Goal: Communication & Community: Participate in discussion

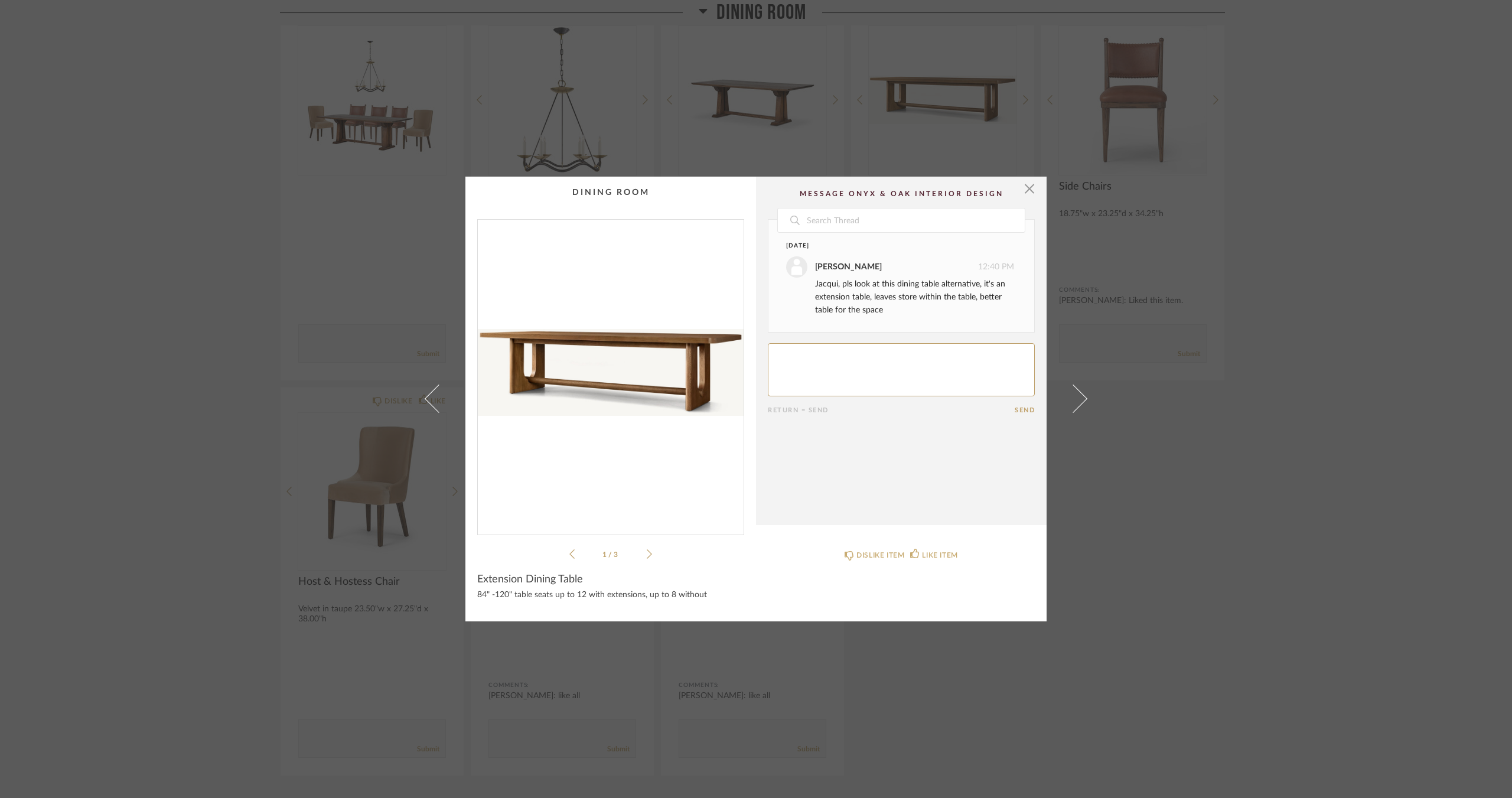
click at [647, 552] on icon at bounding box center [649, 554] width 6 height 11
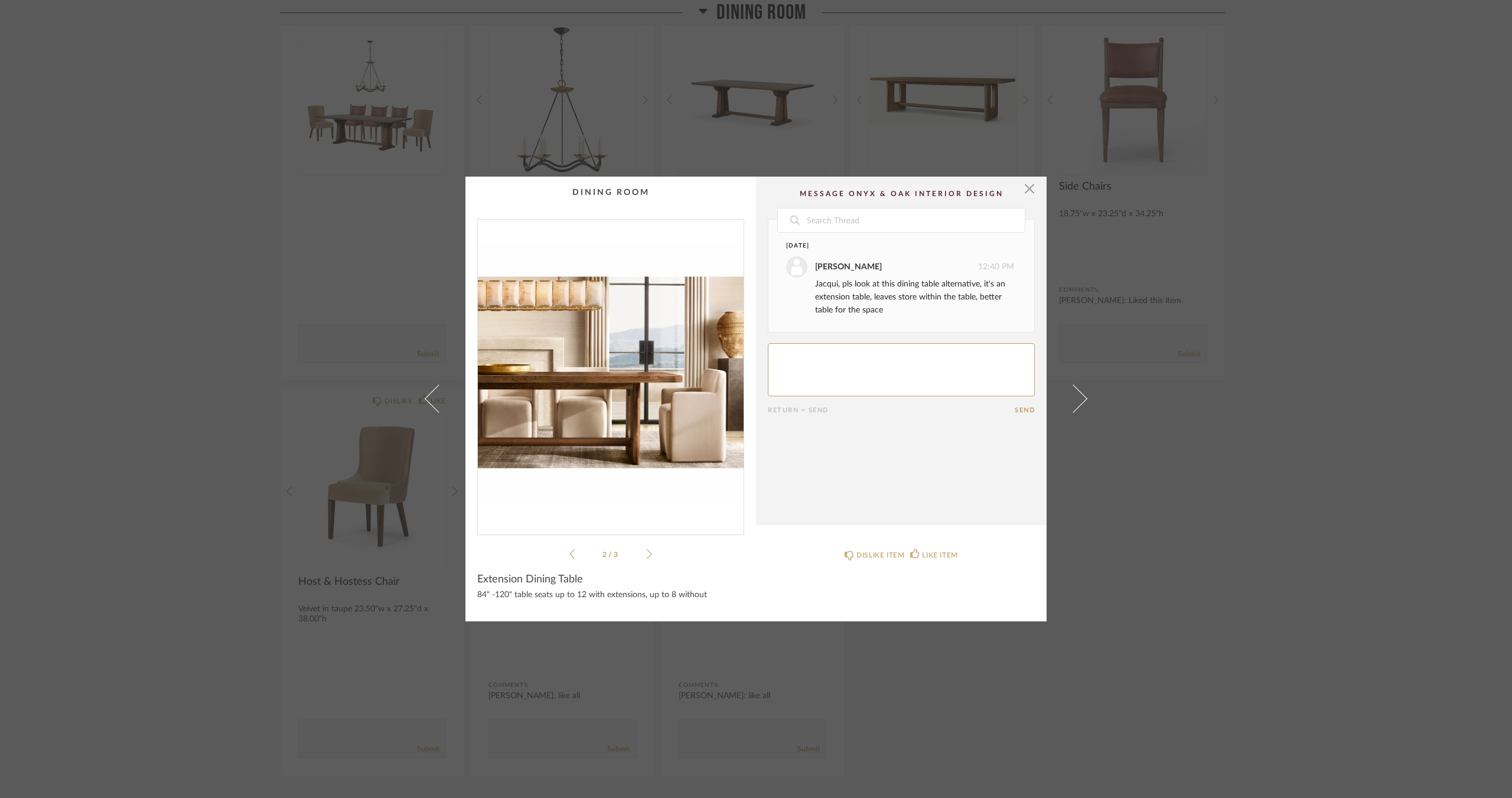
click at [647, 552] on icon at bounding box center [649, 554] width 6 height 11
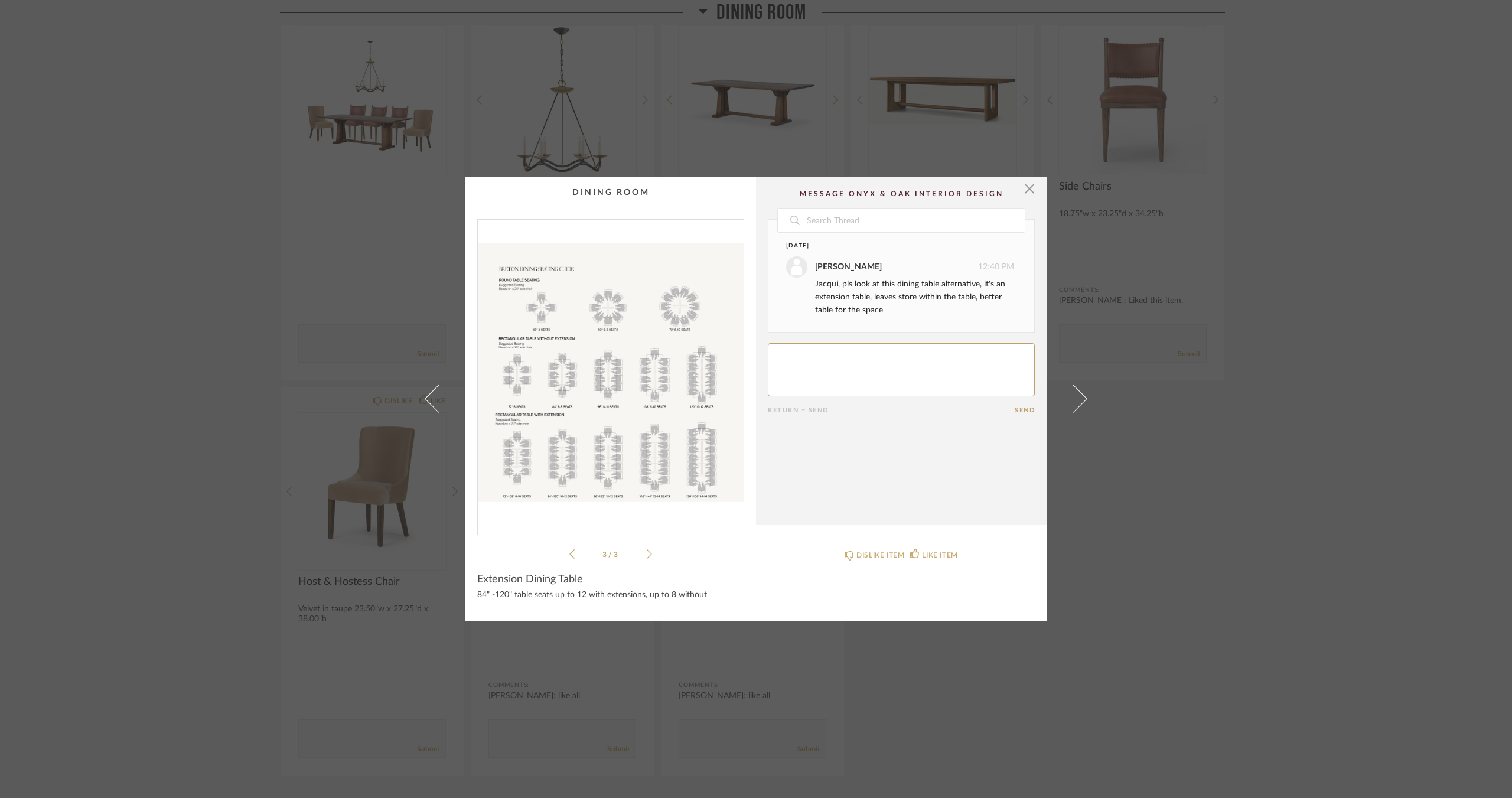
click at [564, 547] on div "3 / 3" at bounding box center [610, 389] width 267 height 342
click at [574, 557] on li "3 / 3" at bounding box center [610, 554] width 72 height 14
click at [569, 556] on icon at bounding box center [572, 554] width 6 height 11
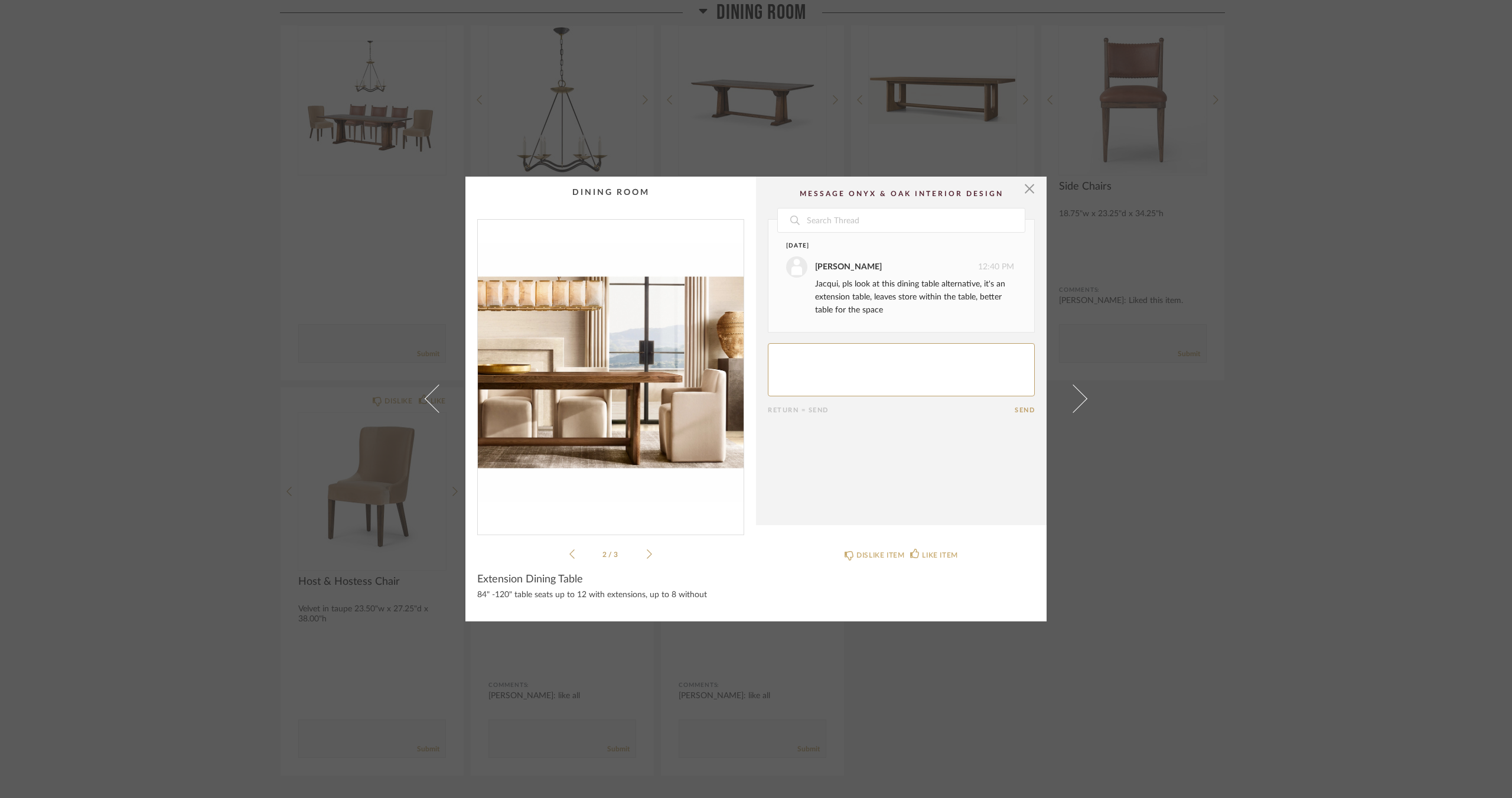
click at [569, 556] on icon at bounding box center [572, 554] width 6 height 11
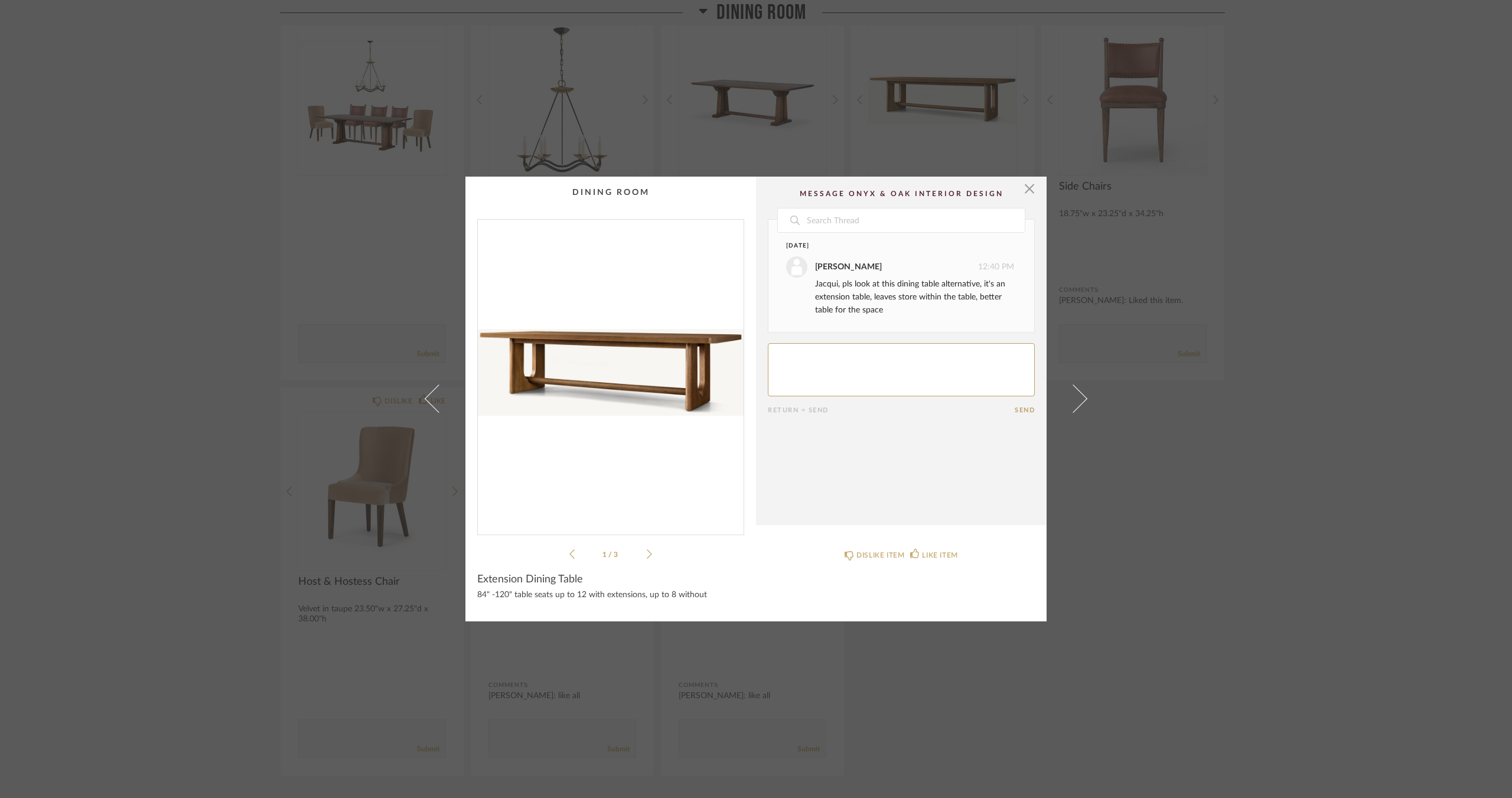
click at [647, 552] on icon at bounding box center [649, 553] width 6 height 9
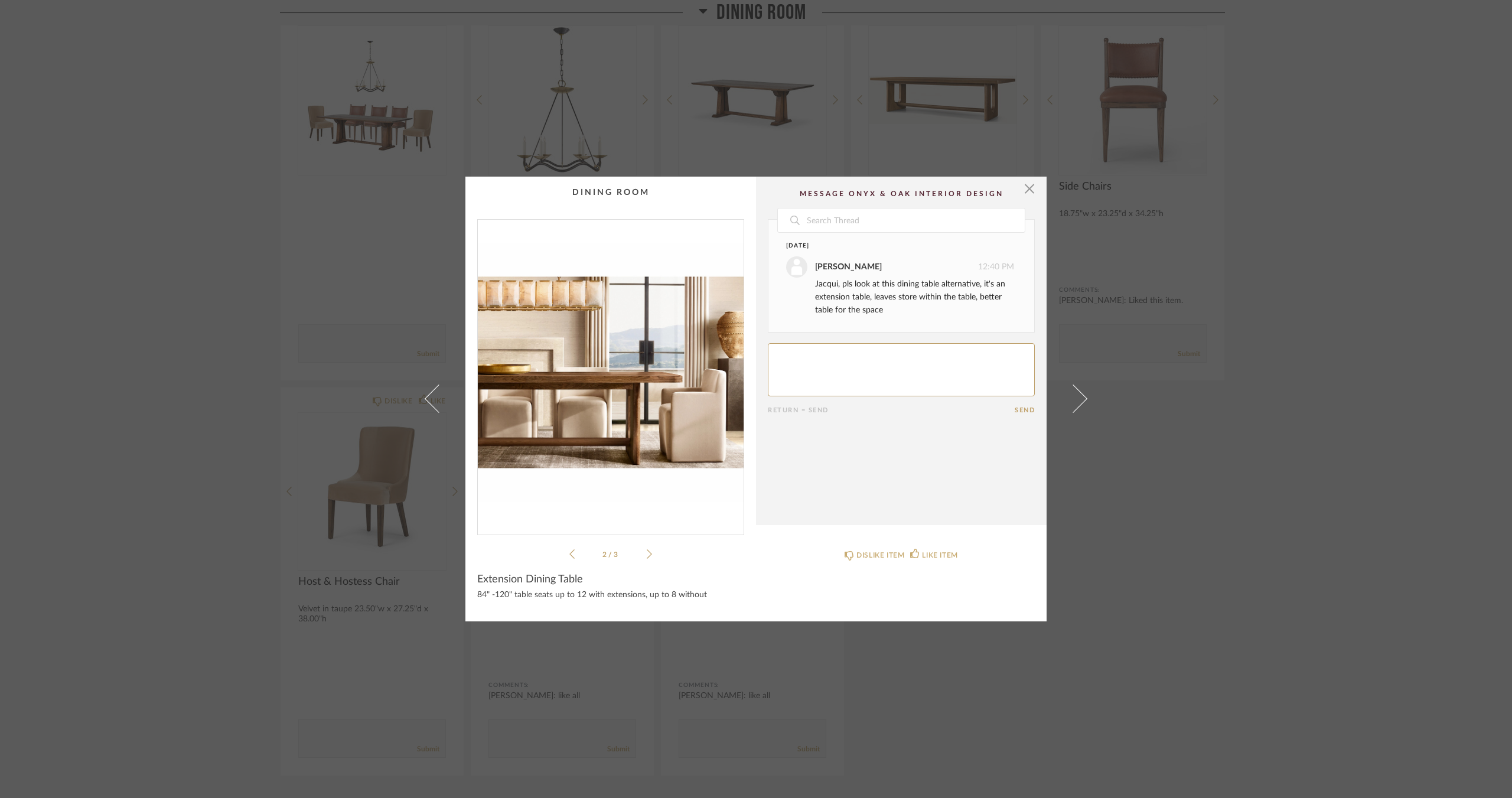
drag, startPoint x: 646, startPoint y: 552, endPoint x: 143, endPoint y: 498, distance: 505.9
click at [143, 498] on div "× 2 / 3 Date Today Felicia Bushman 12:40 PM Jacqui, pls look at this dining tab…" at bounding box center [756, 399] width 1512 height 798
click at [1028, 183] on span "button" at bounding box center [1029, 188] width 23 height 23
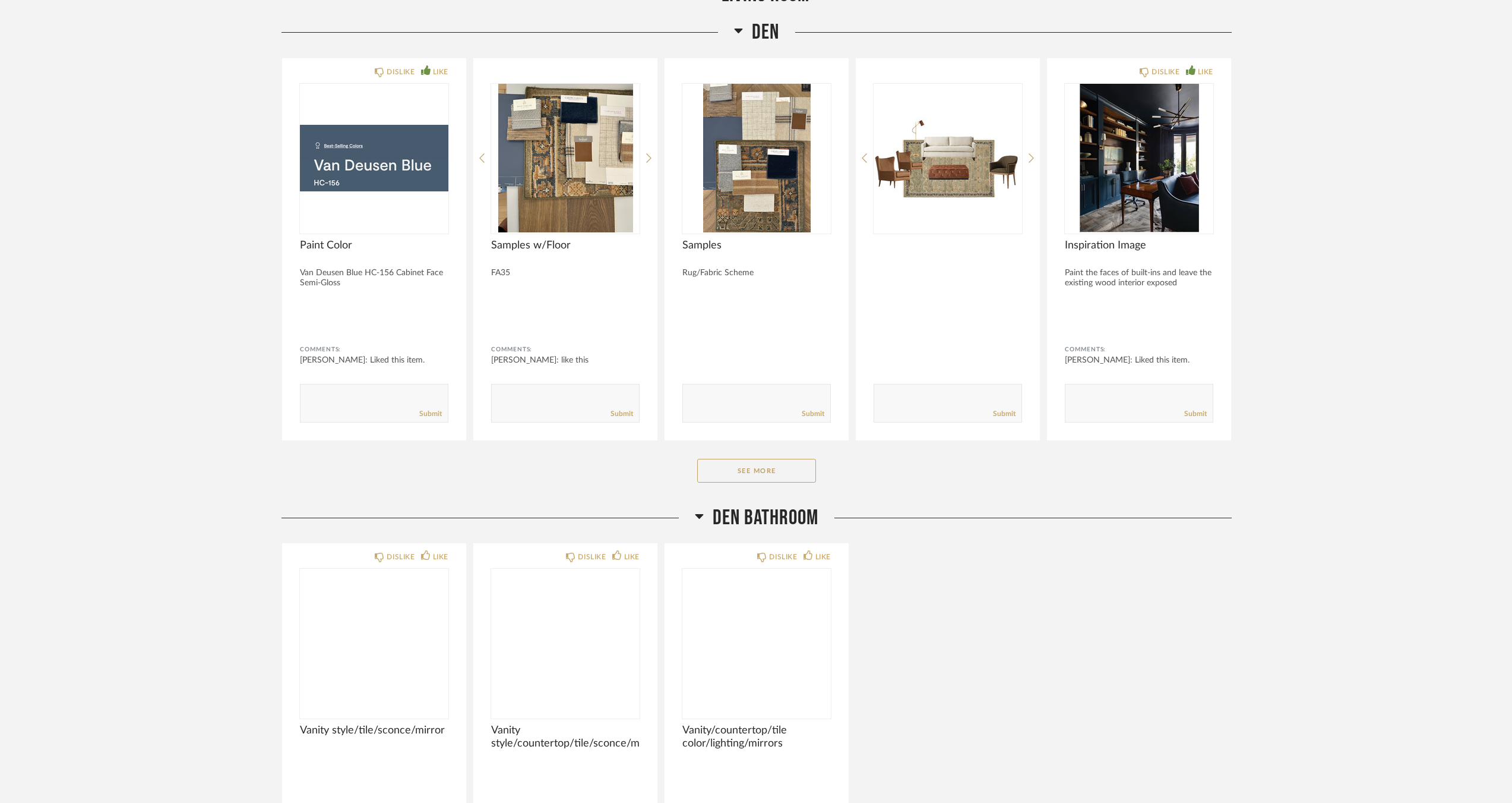
scroll to position [3942, 0]
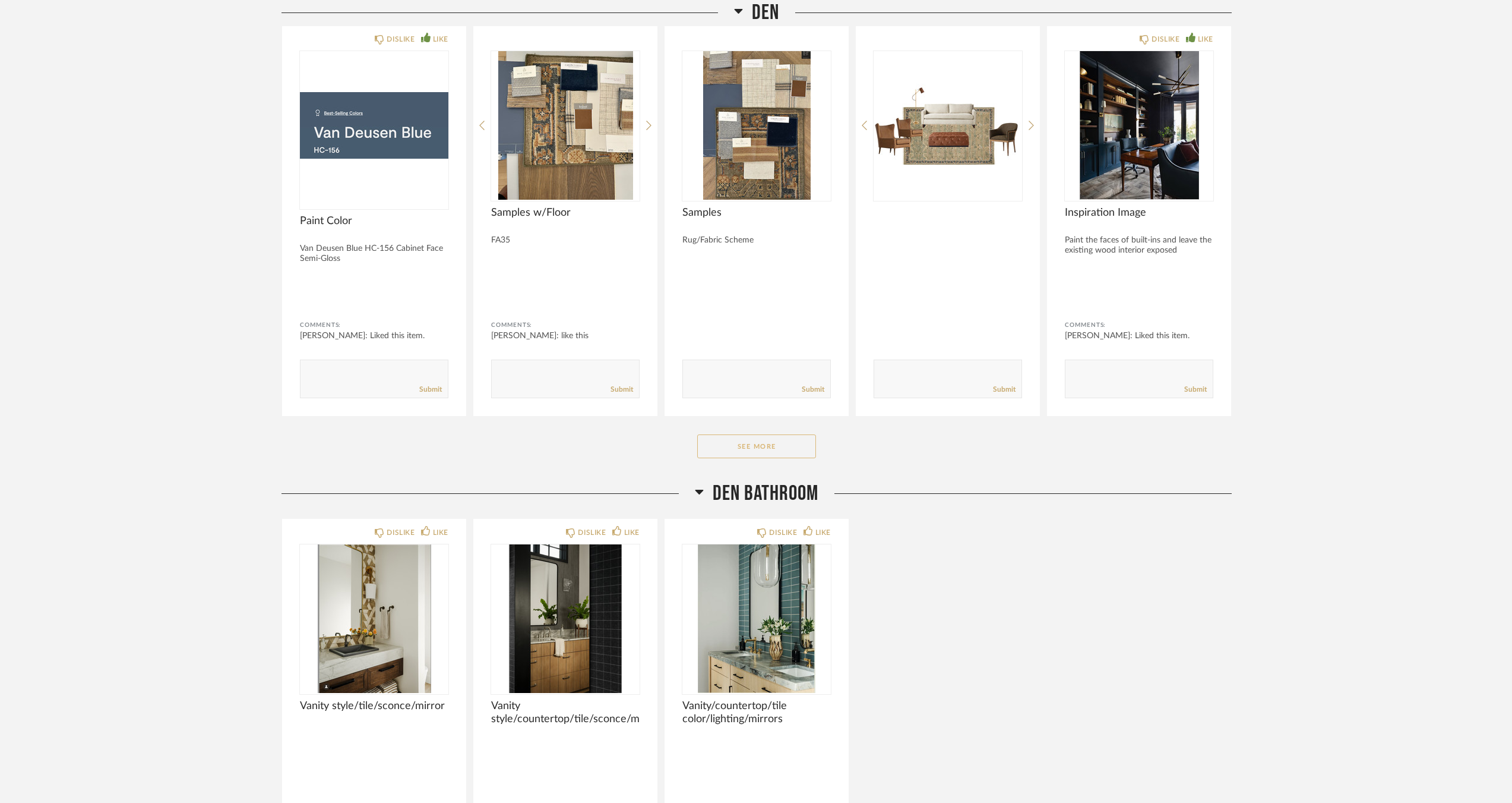
click at [707, 454] on button "See More" at bounding box center [756, 446] width 119 height 24
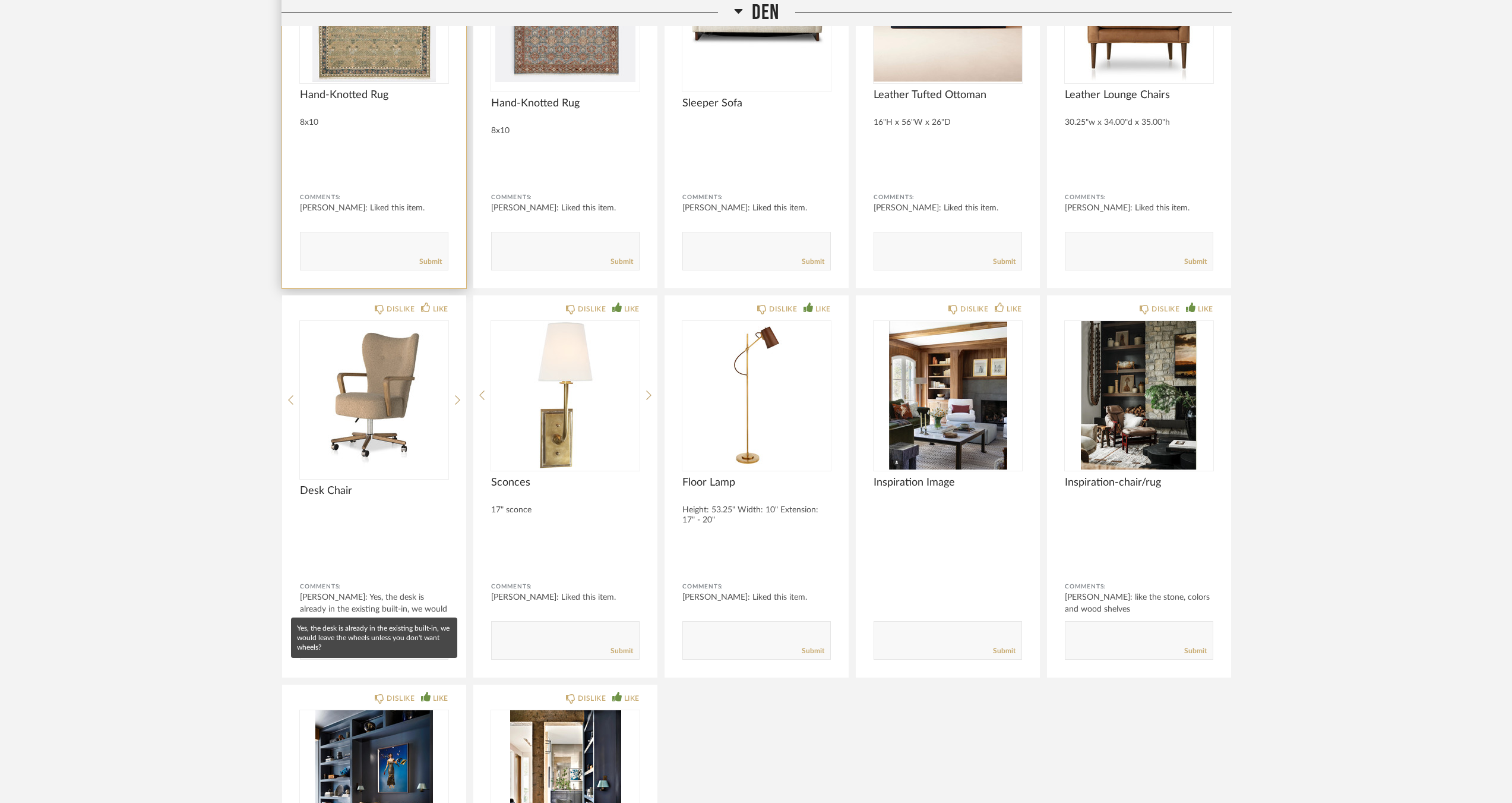
scroll to position [4460, 0]
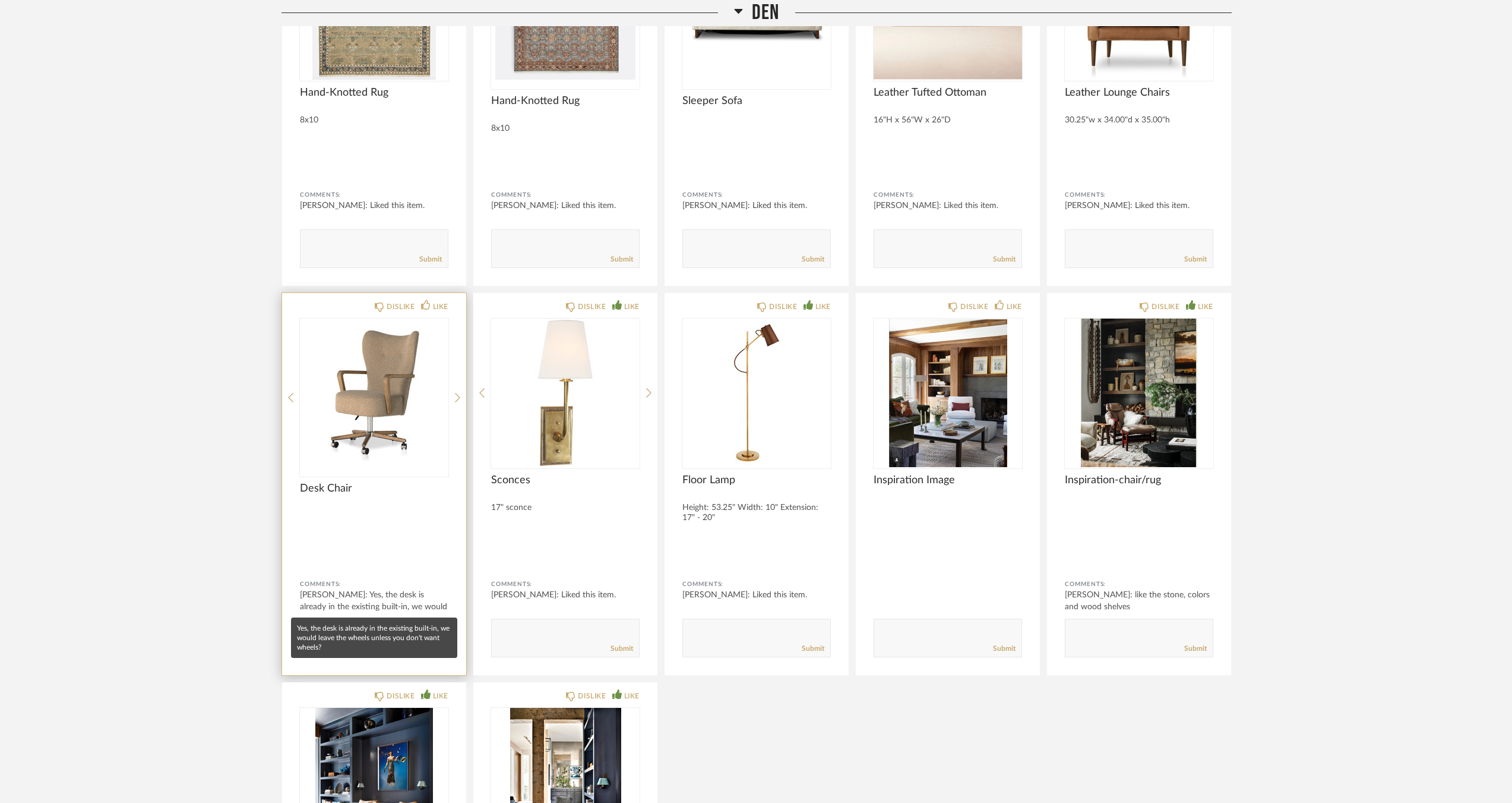
click at [381, 606] on div "Felicia Bushman: Yes, the desk is already in the existing built-in, we would le…" at bounding box center [374, 606] width 148 height 36
click at [373, 630] on textarea at bounding box center [374, 632] width 147 height 16
click at [350, 494] on span "Desk Chair" at bounding box center [374, 488] width 148 height 13
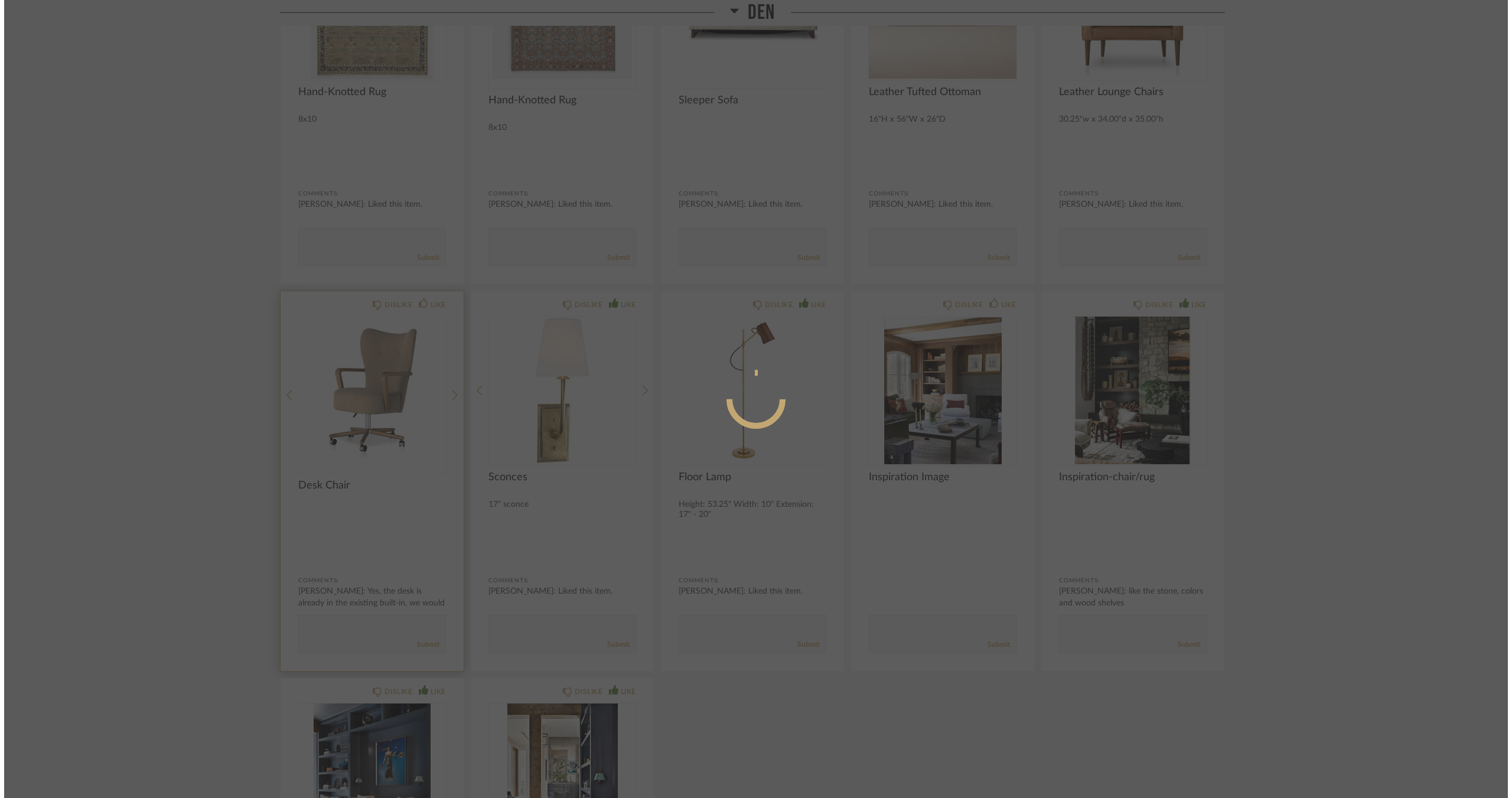
scroll to position [0, 0]
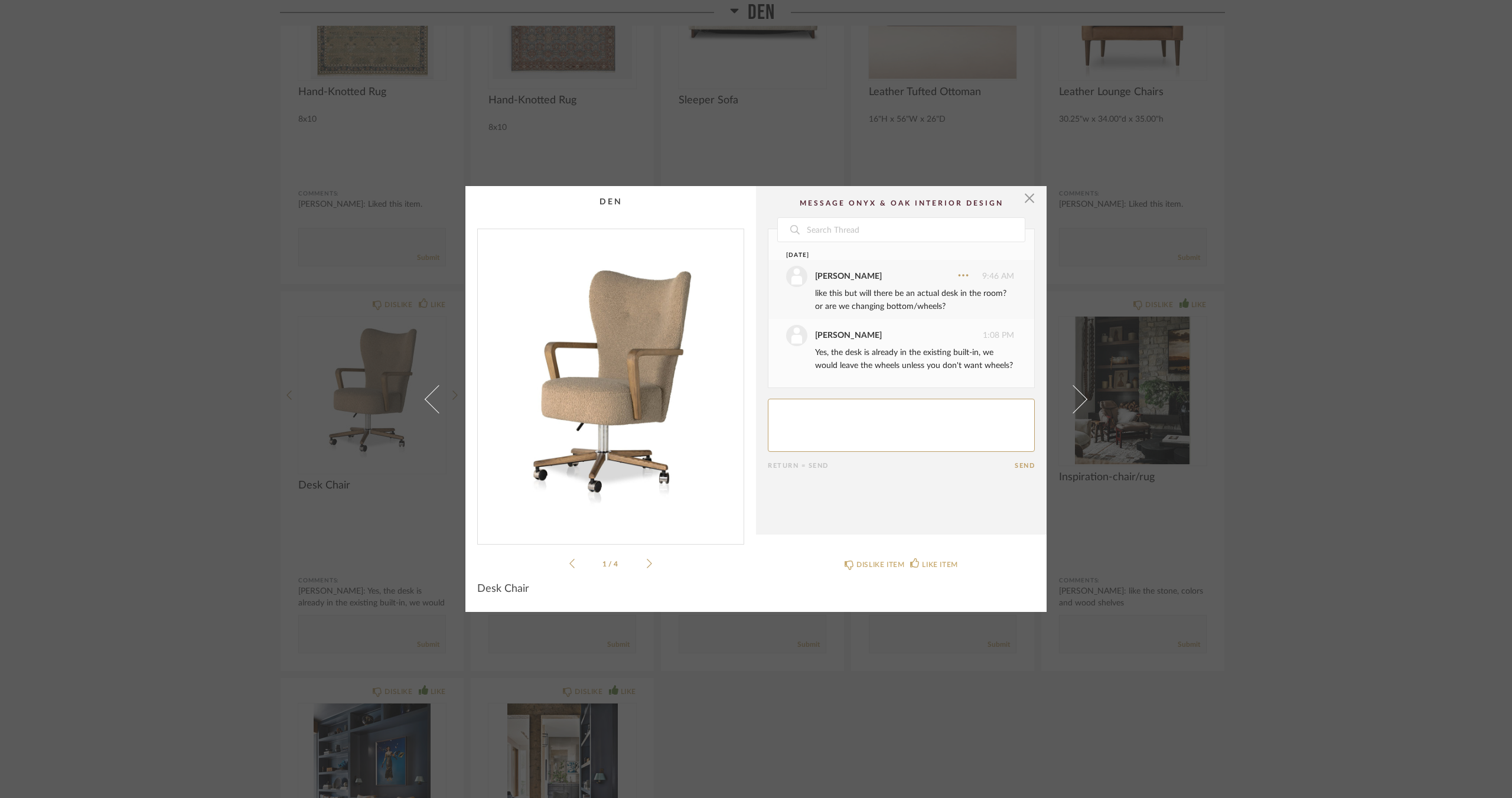
click at [647, 559] on icon at bounding box center [649, 563] width 6 height 11
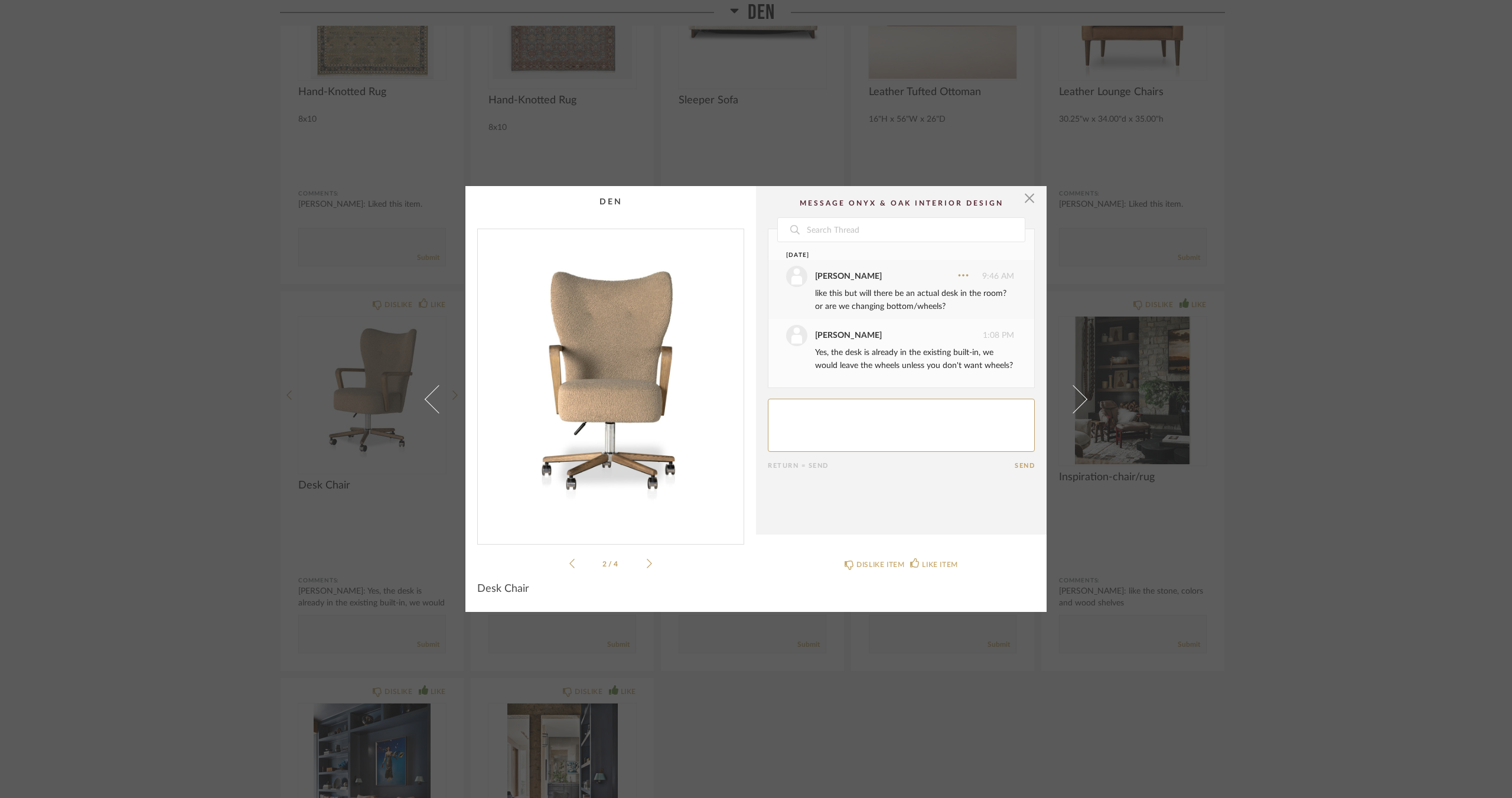
click at [647, 559] on icon at bounding box center [649, 563] width 6 height 11
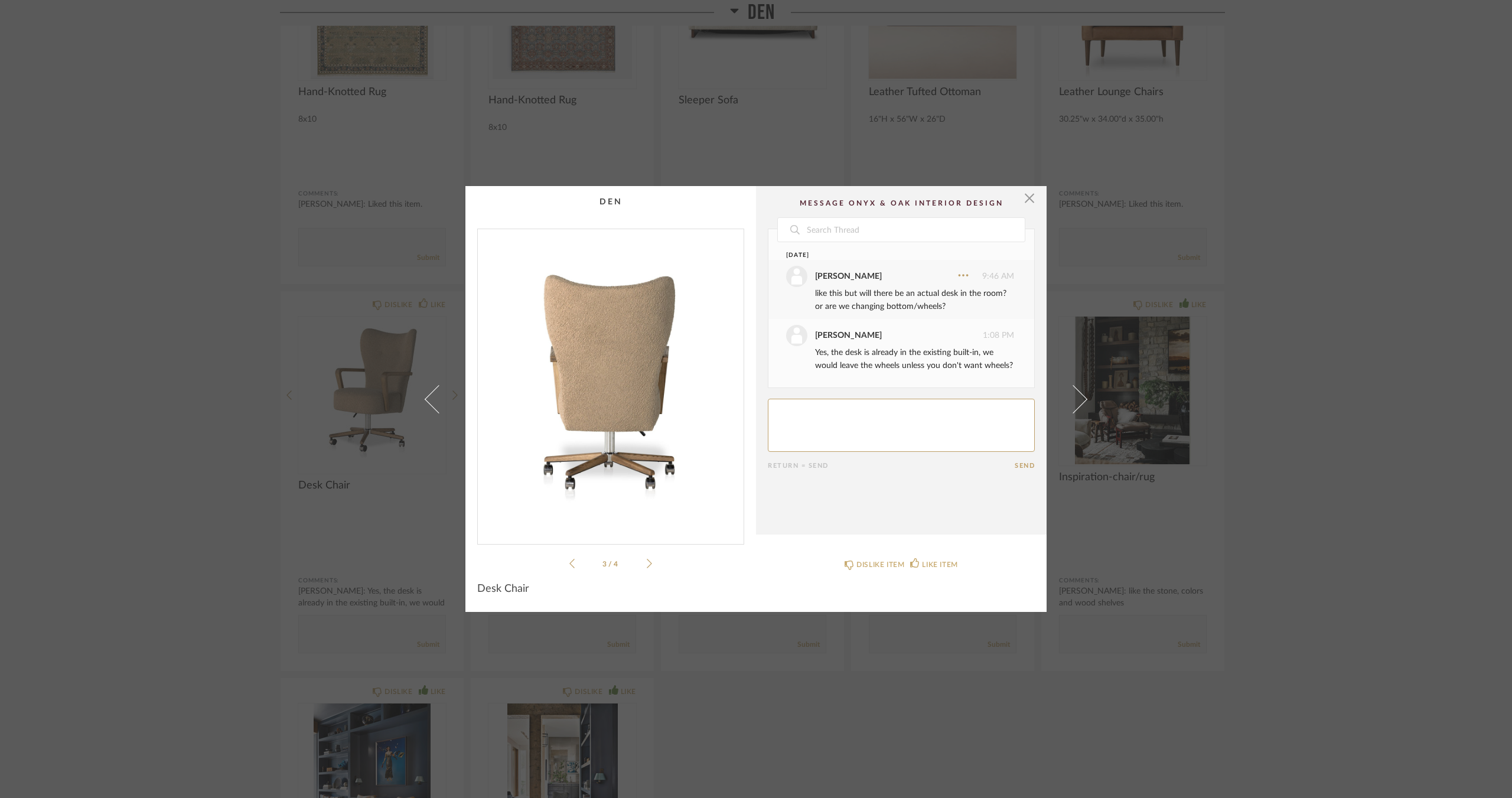
click at [647, 559] on icon at bounding box center [649, 563] width 6 height 11
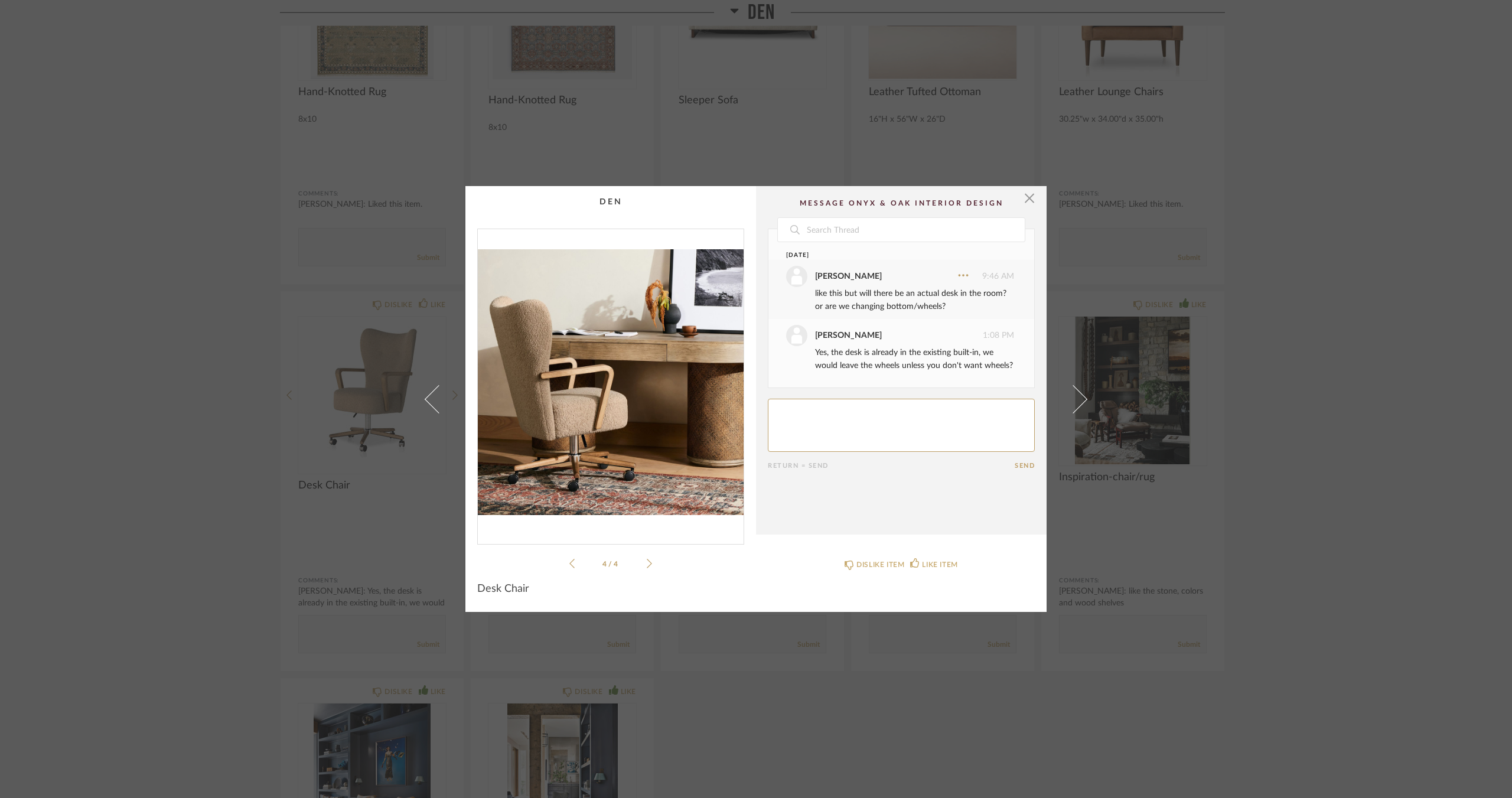
click at [849, 438] on textarea at bounding box center [901, 425] width 267 height 53
type textarea "can we see something similar to this shape but without wheels?"
click at [1025, 464] on button "Send" at bounding box center [1025, 465] width 20 height 8
click at [97, 555] on div "× 4 / 4 Date Today Jacqui Highbloom 9:46 AM like this but will there be an actu…" at bounding box center [756, 399] width 1512 height 798
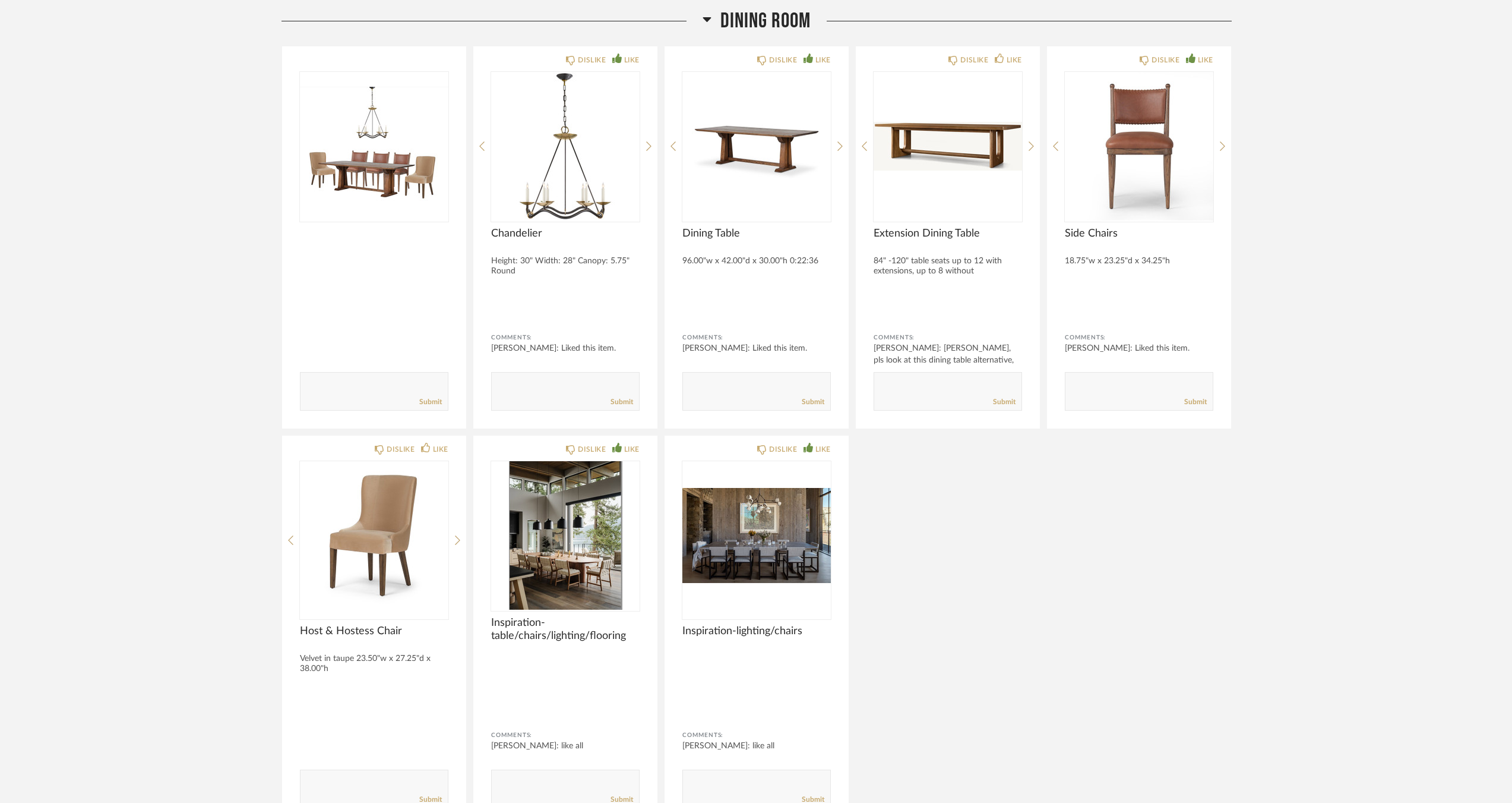
scroll to position [2541, 0]
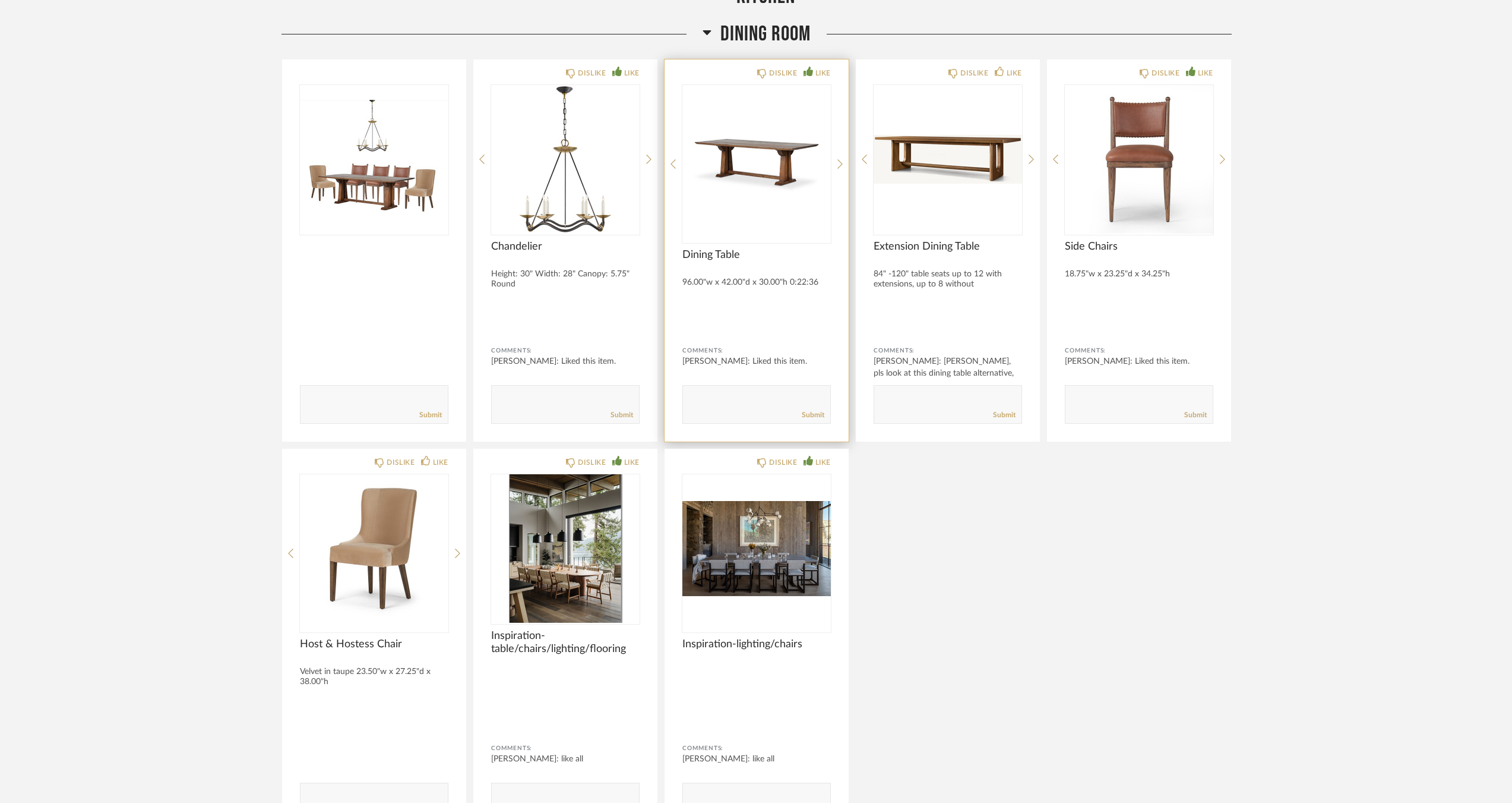
click at [781, 167] on img "0" at bounding box center [756, 159] width 148 height 148
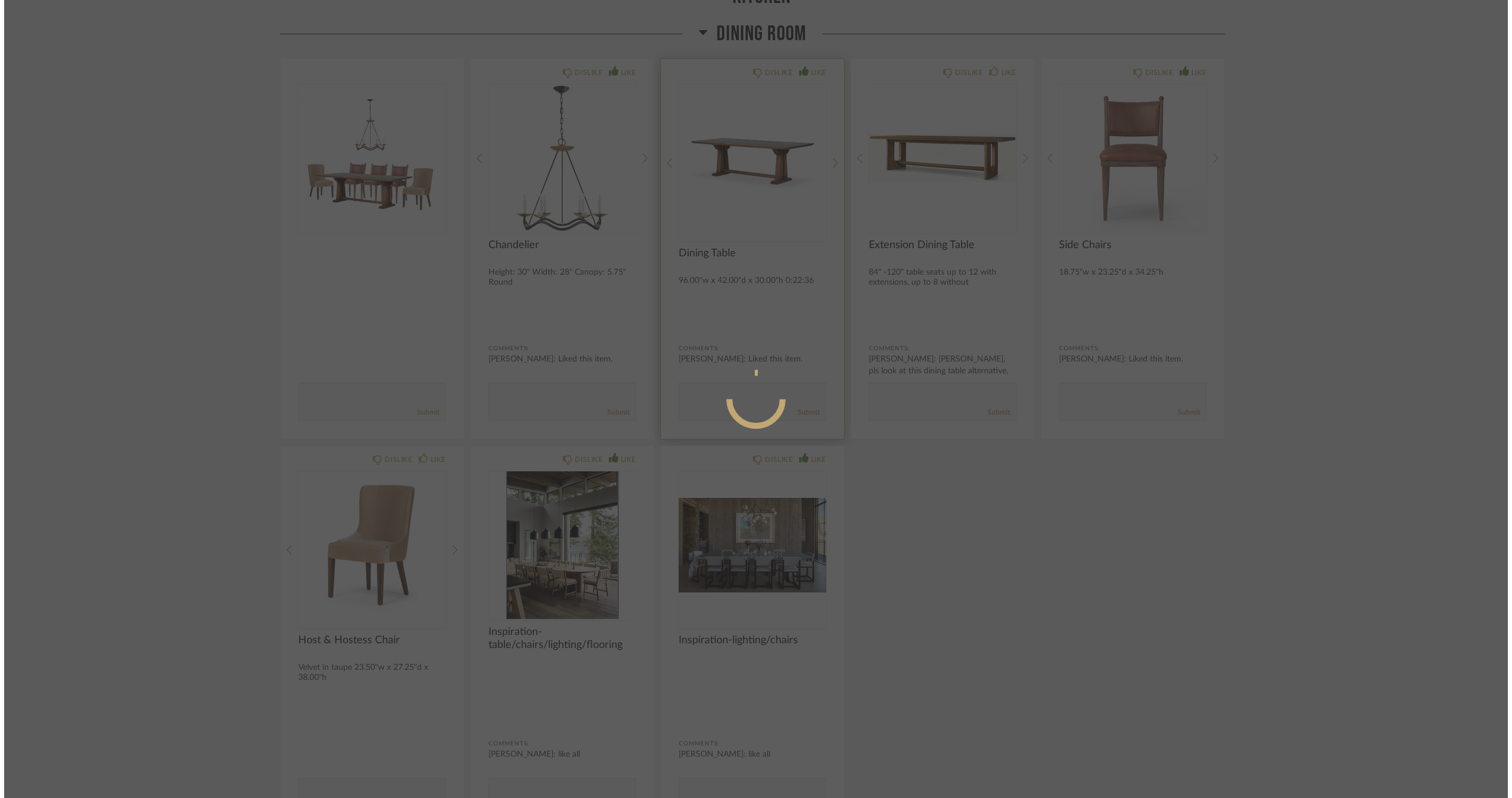
scroll to position [0, 0]
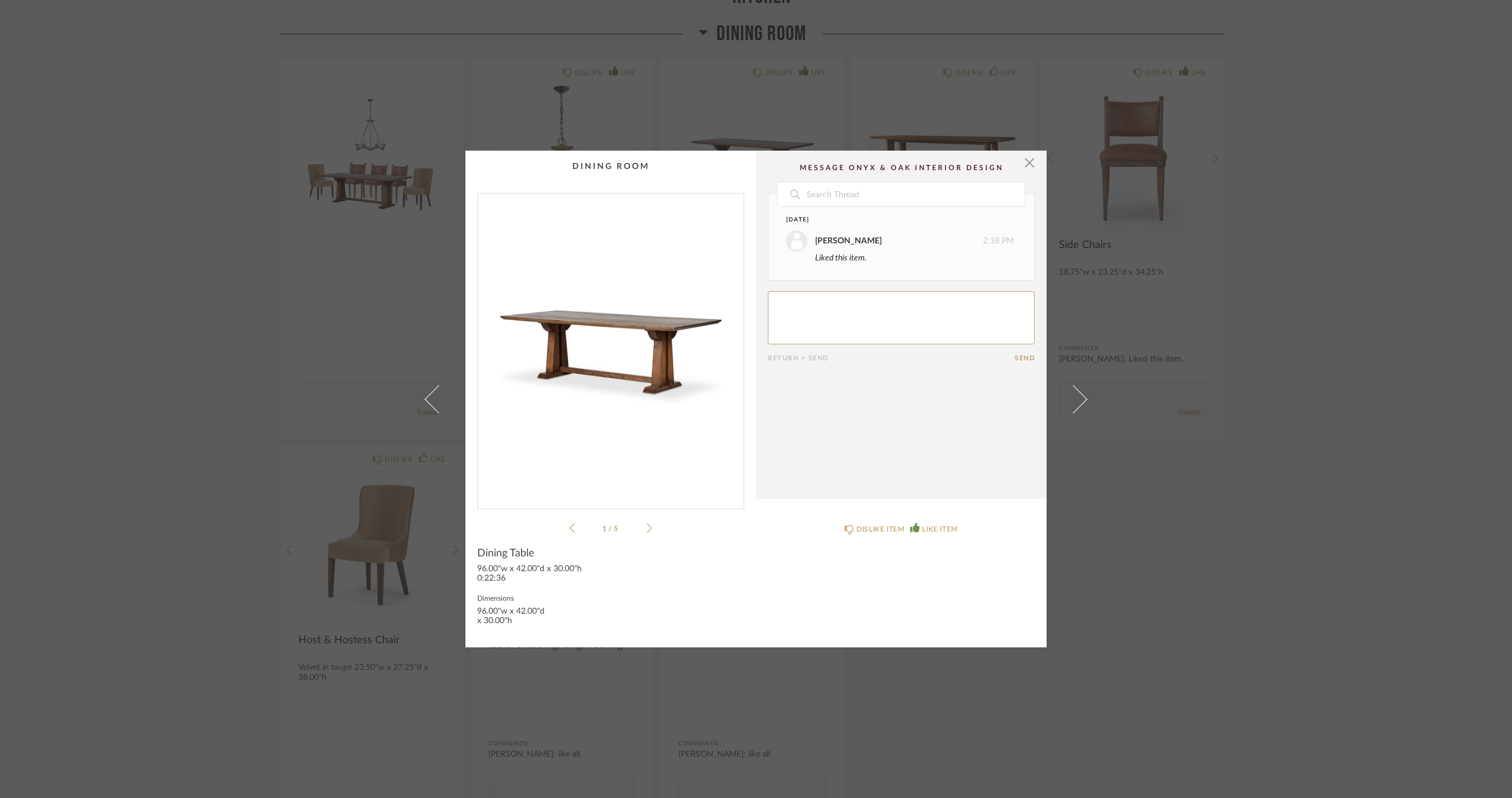
click at [647, 526] on icon at bounding box center [649, 528] width 6 height 11
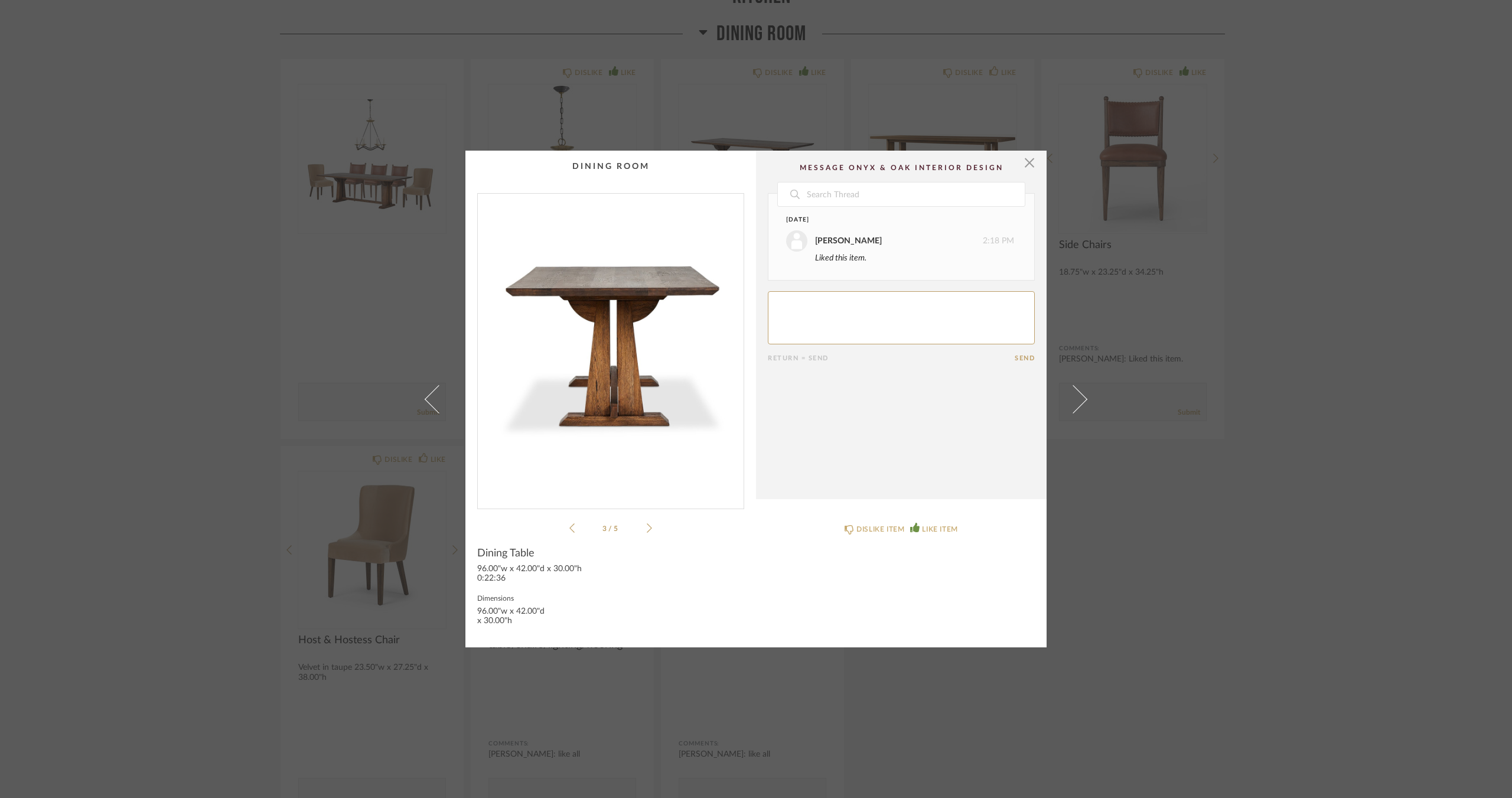
click at [647, 526] on icon at bounding box center [649, 528] width 6 height 11
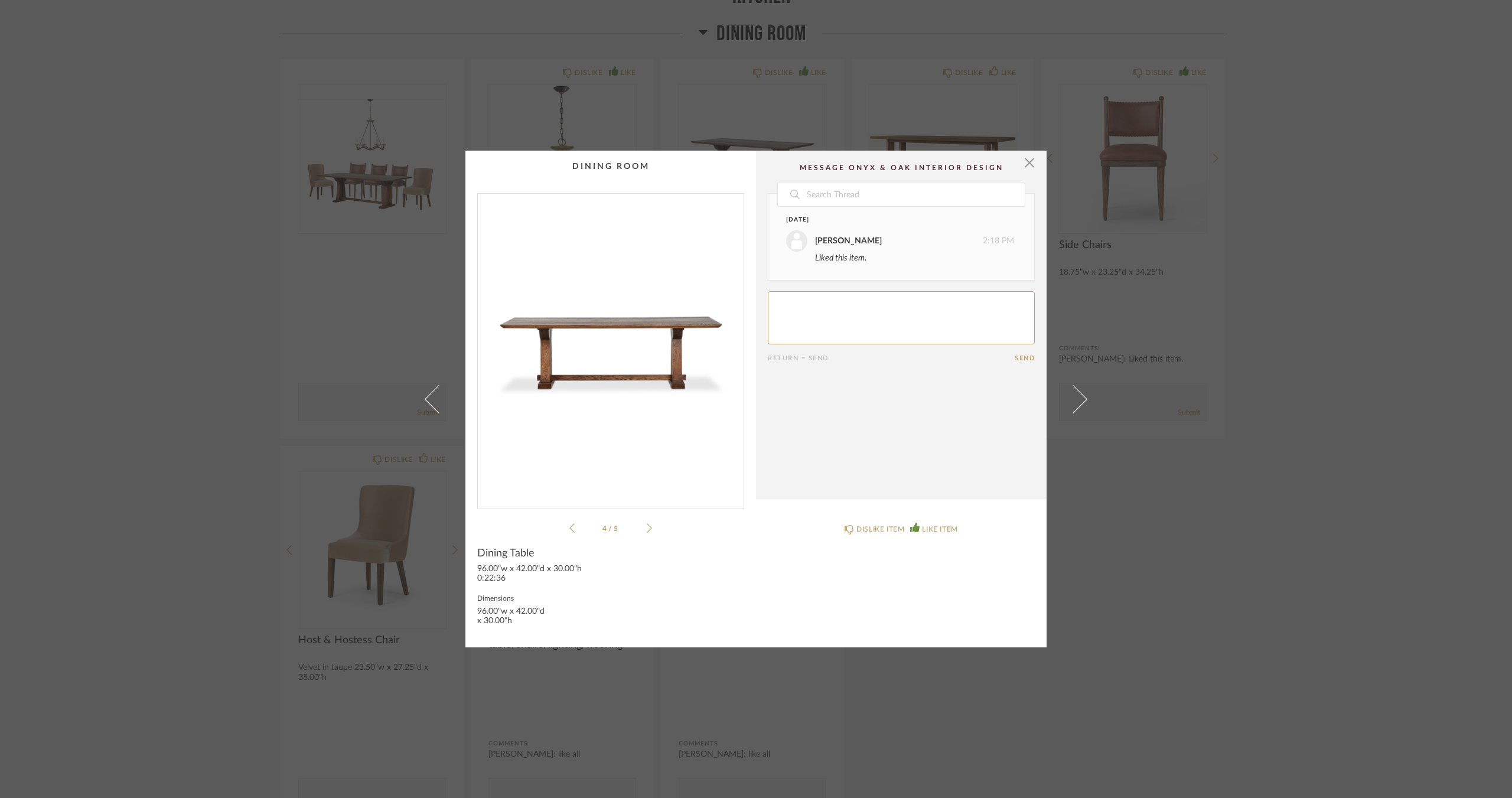
click at [647, 526] on icon at bounding box center [649, 528] width 6 height 11
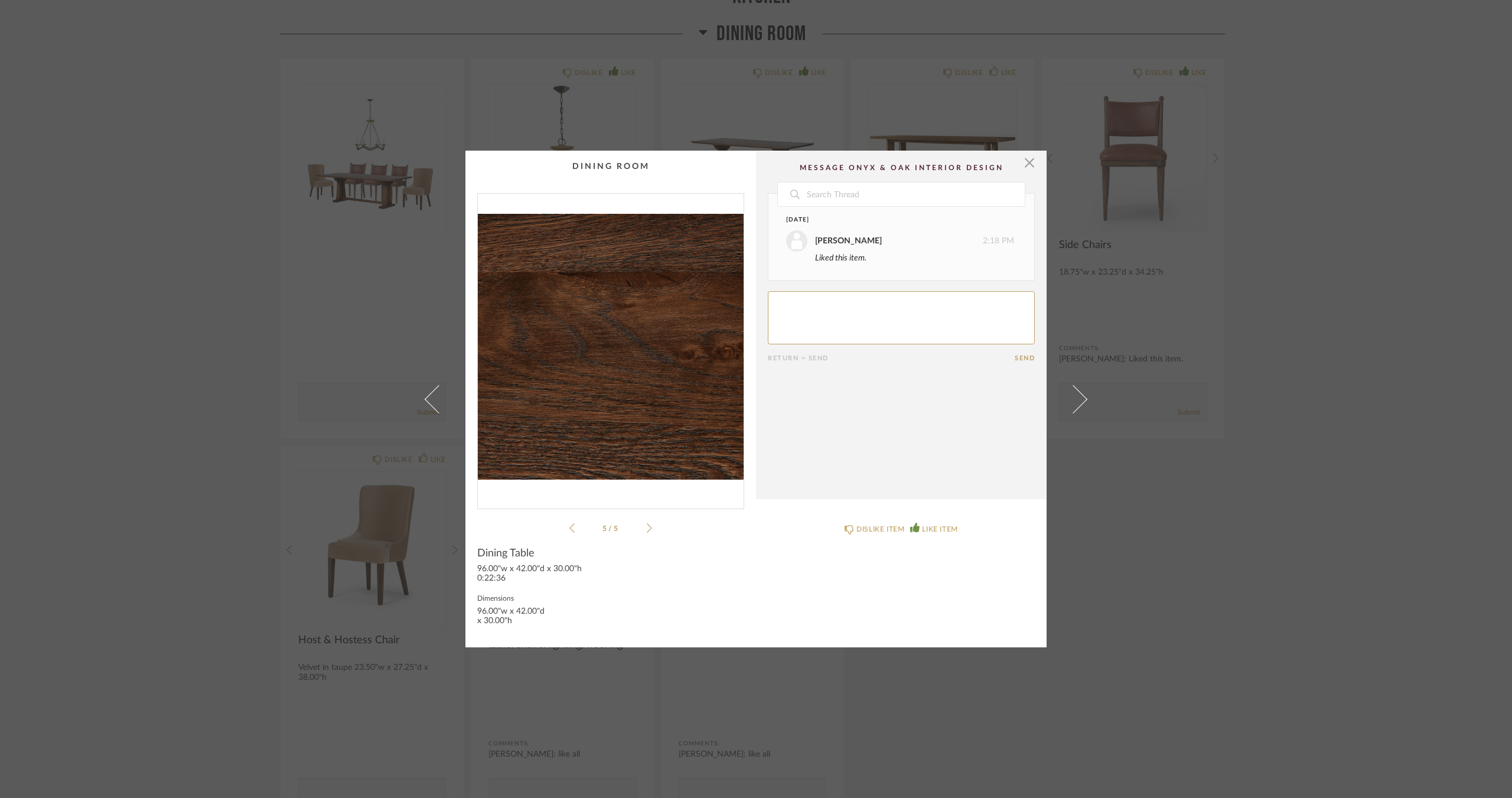
click at [647, 526] on icon at bounding box center [649, 528] width 6 height 11
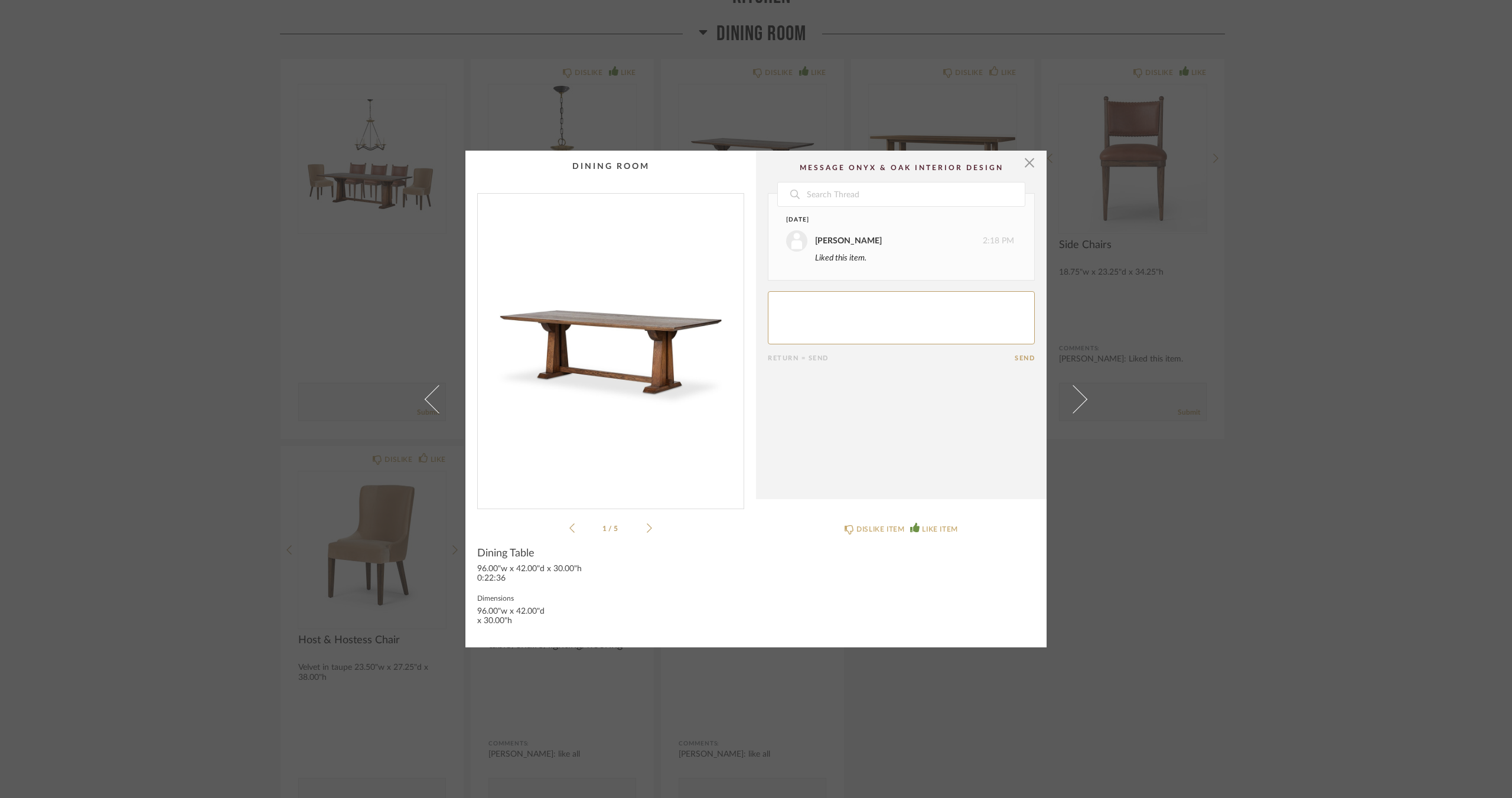
click at [1021, 549] on div "DISLIKE ITEM LIKE ITEM" at bounding box center [901, 573] width 290 height 124
click at [970, 115] on div "× 1 / 5 Date September 5th Jacqui Highbloom 2:18 PM Liked this item. Return = S…" at bounding box center [756, 399] width 1512 height 798
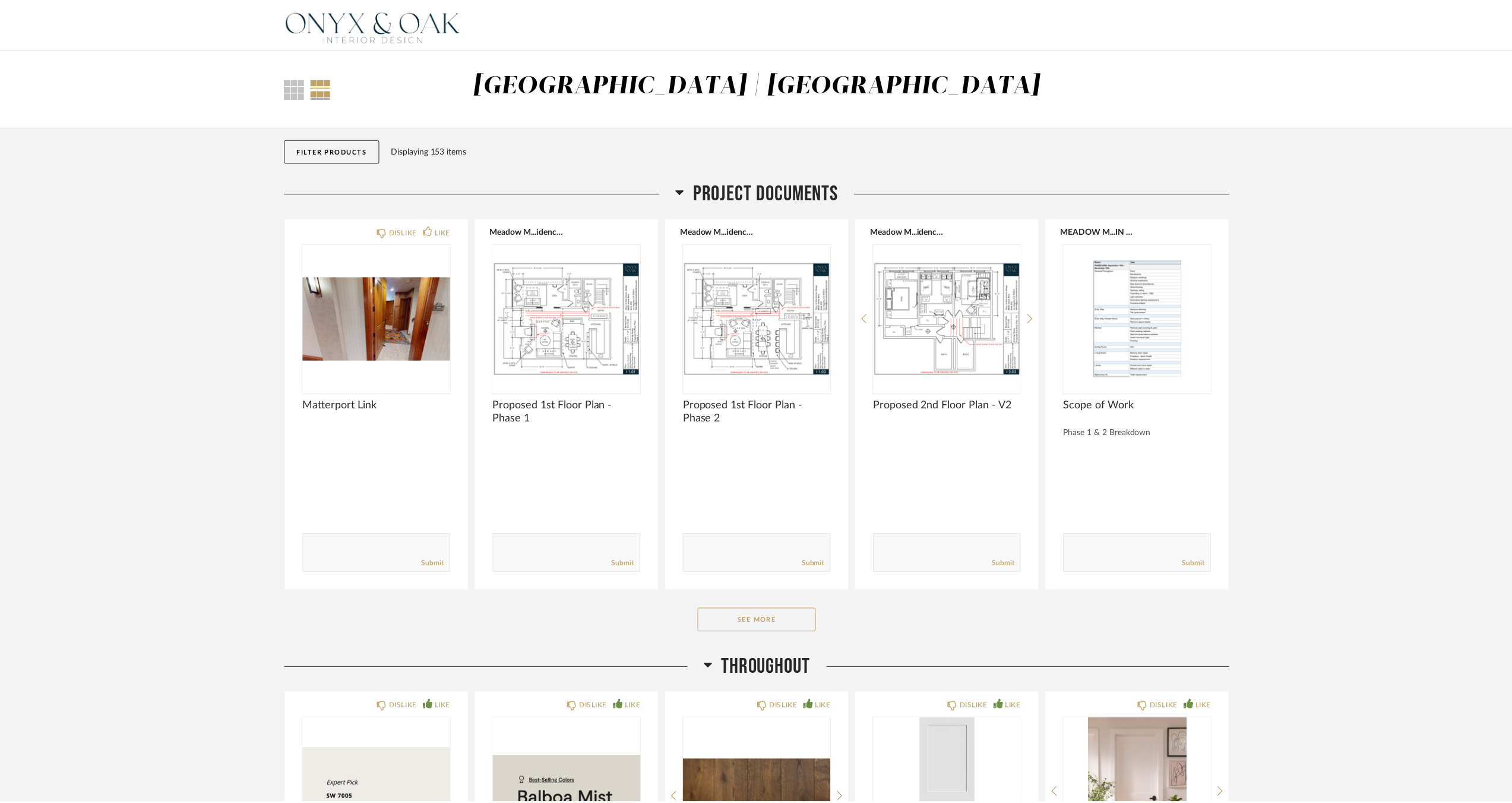
scroll to position [2541, 0]
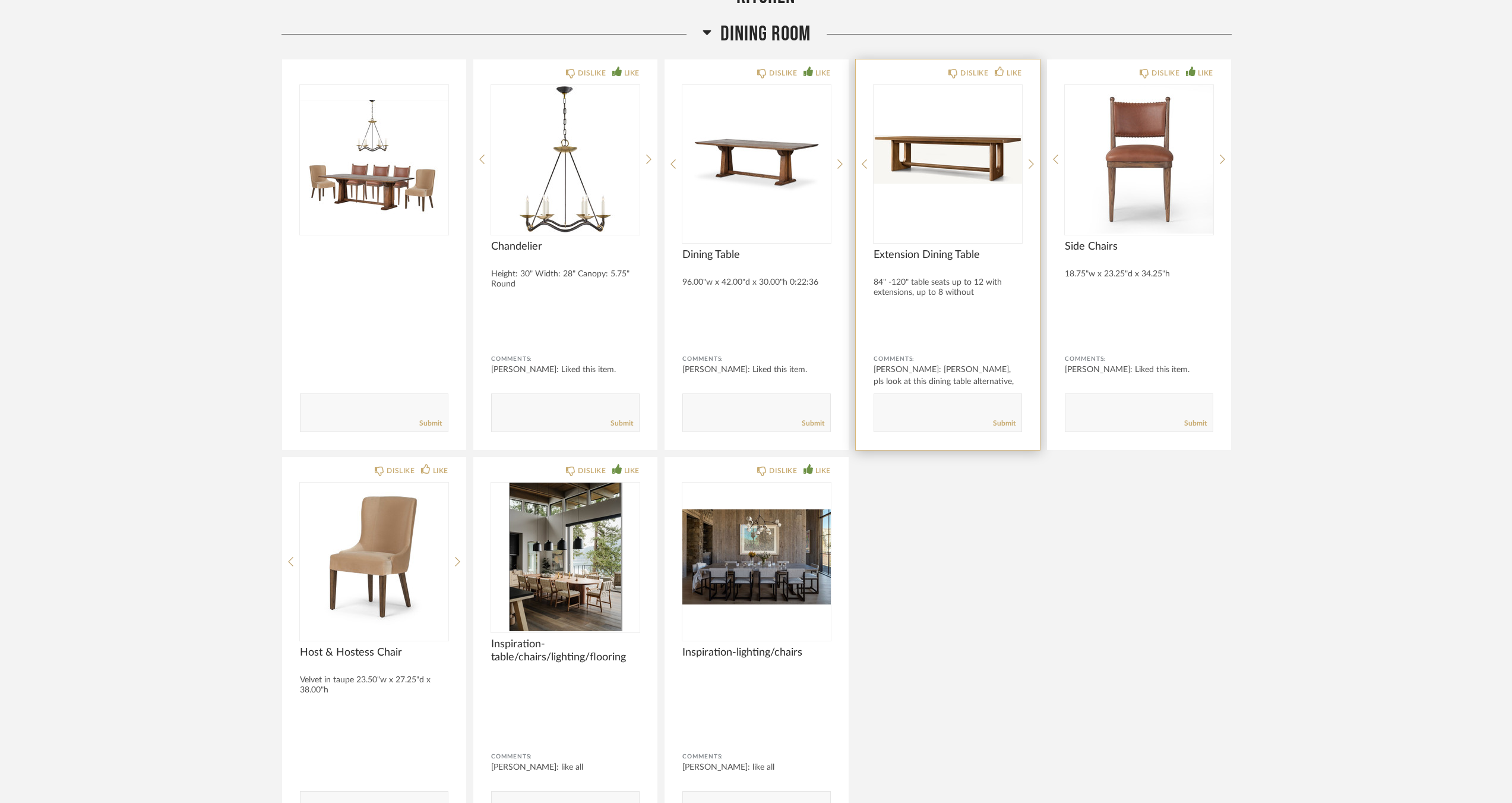
click at [950, 120] on img "0" at bounding box center [948, 159] width 148 height 148
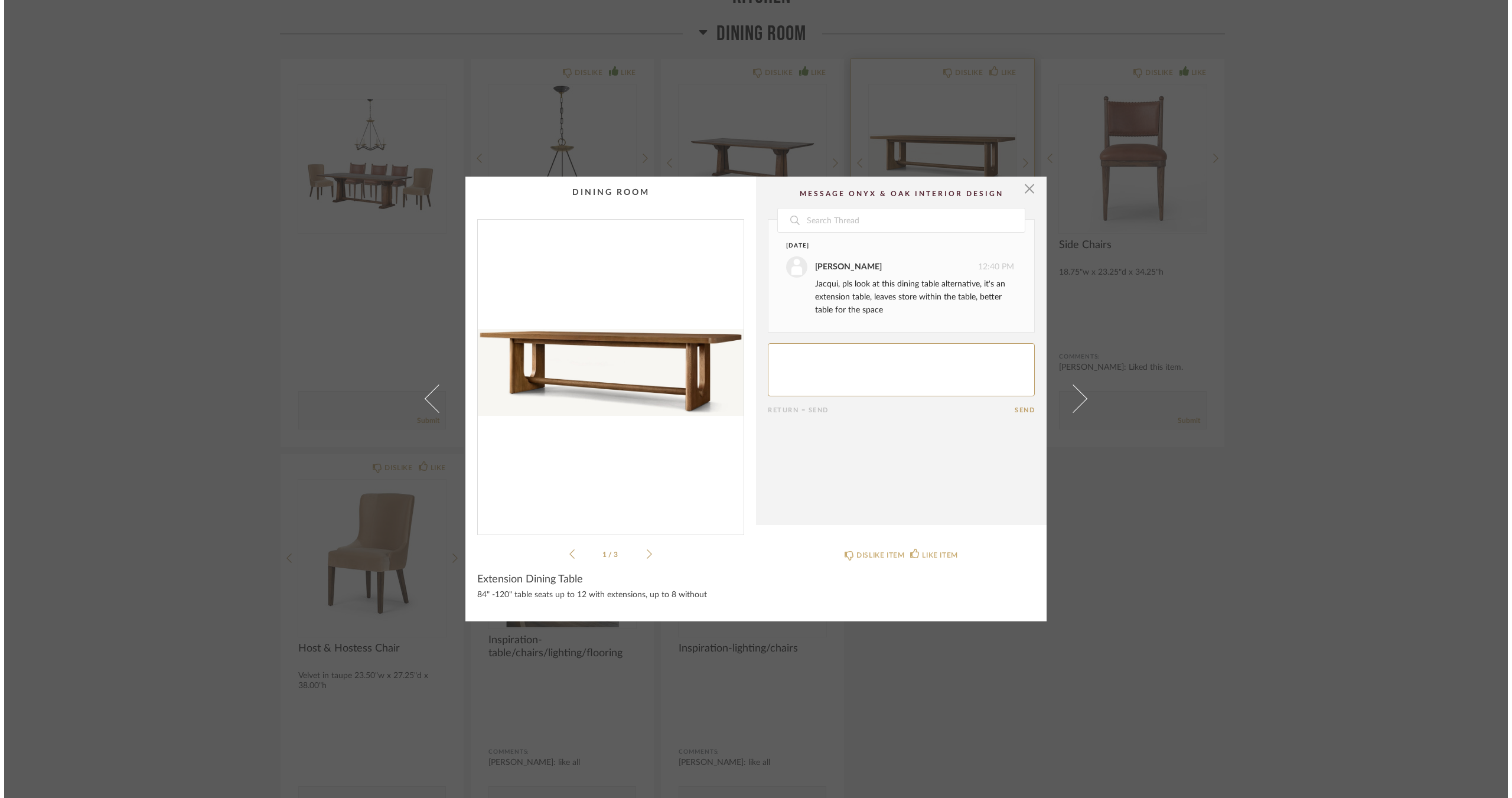
scroll to position [0, 0]
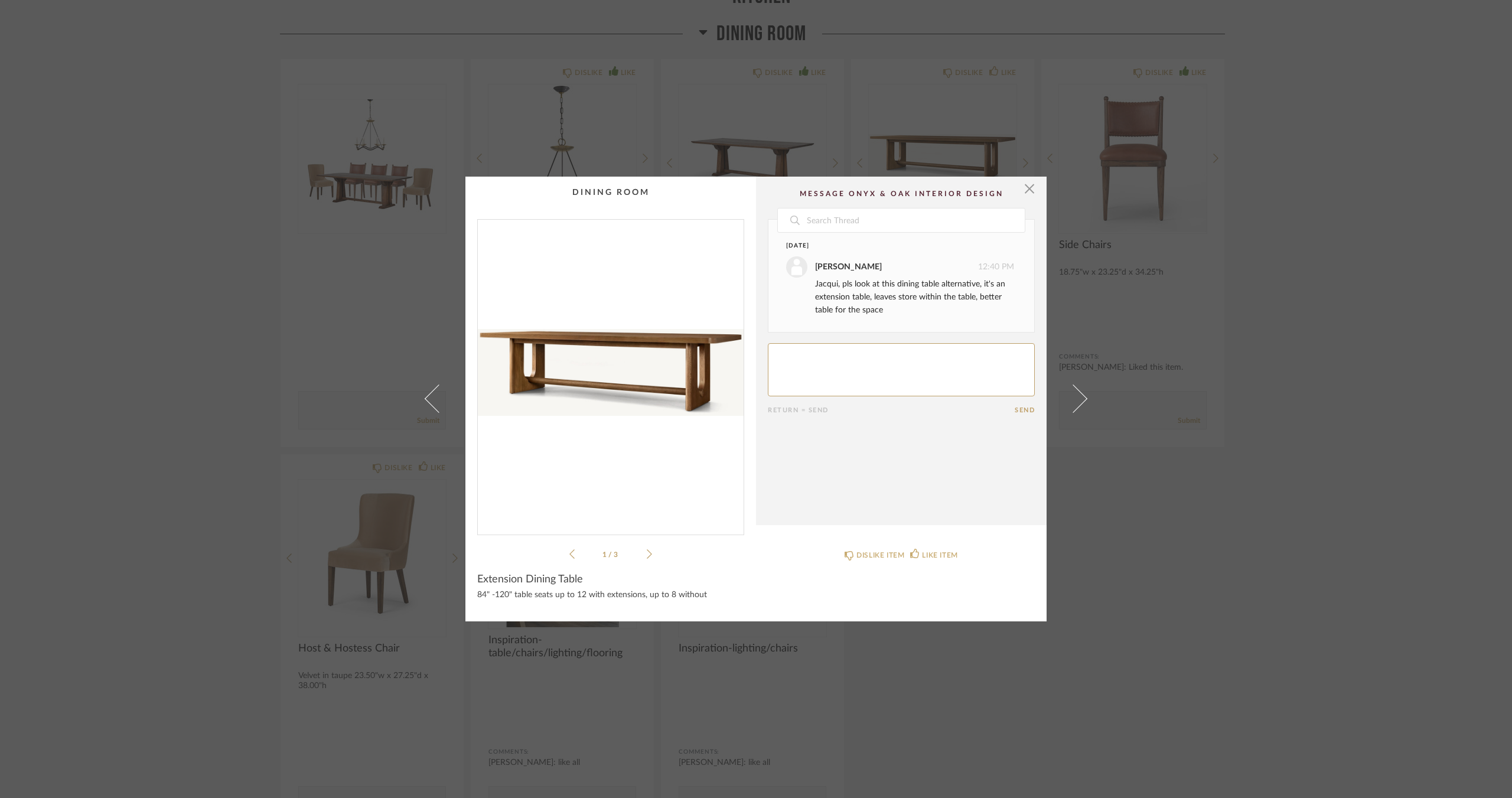
click at [647, 556] on icon at bounding box center [649, 554] width 6 height 11
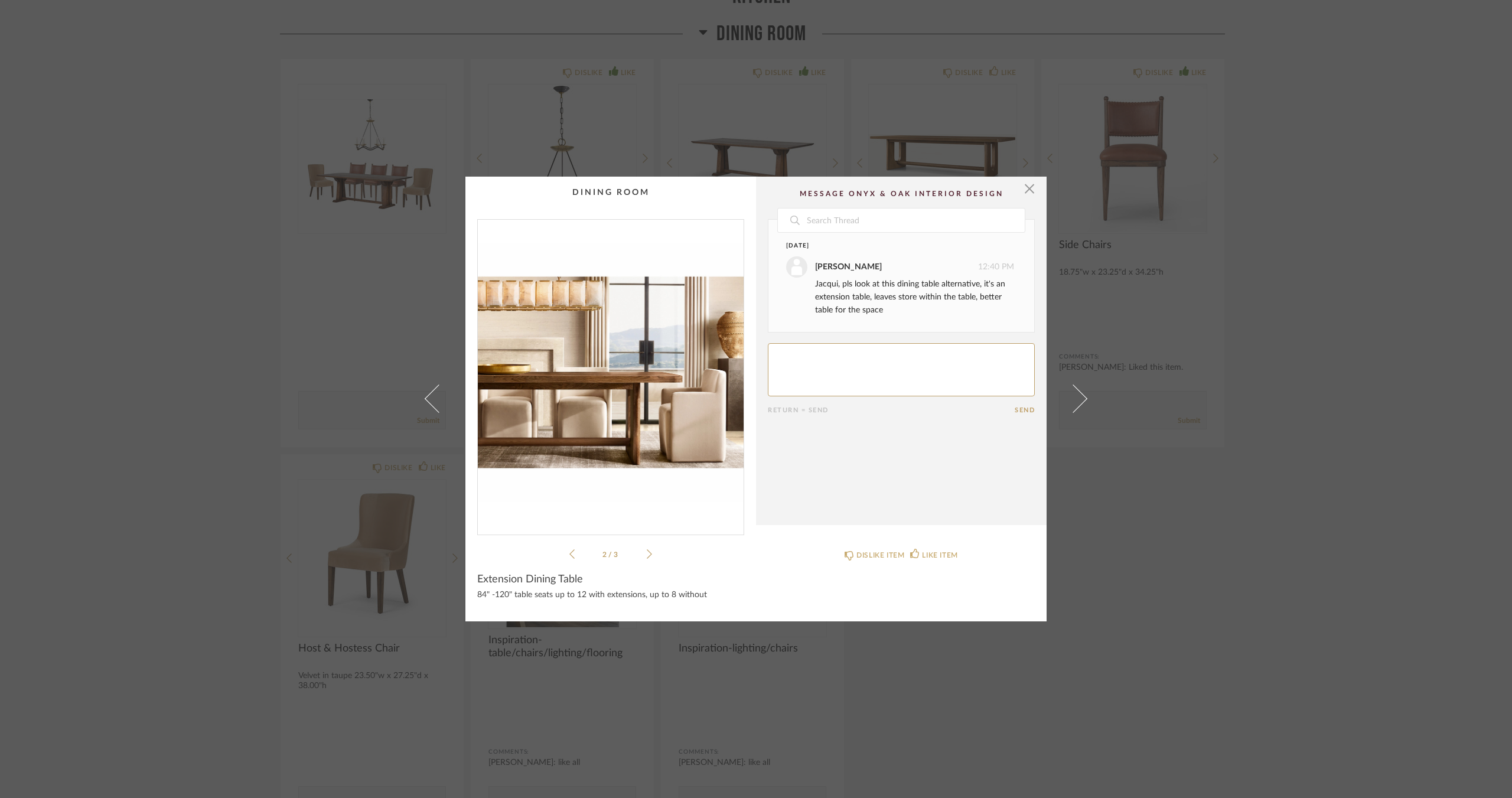
click at [647, 556] on icon at bounding box center [649, 554] width 6 height 11
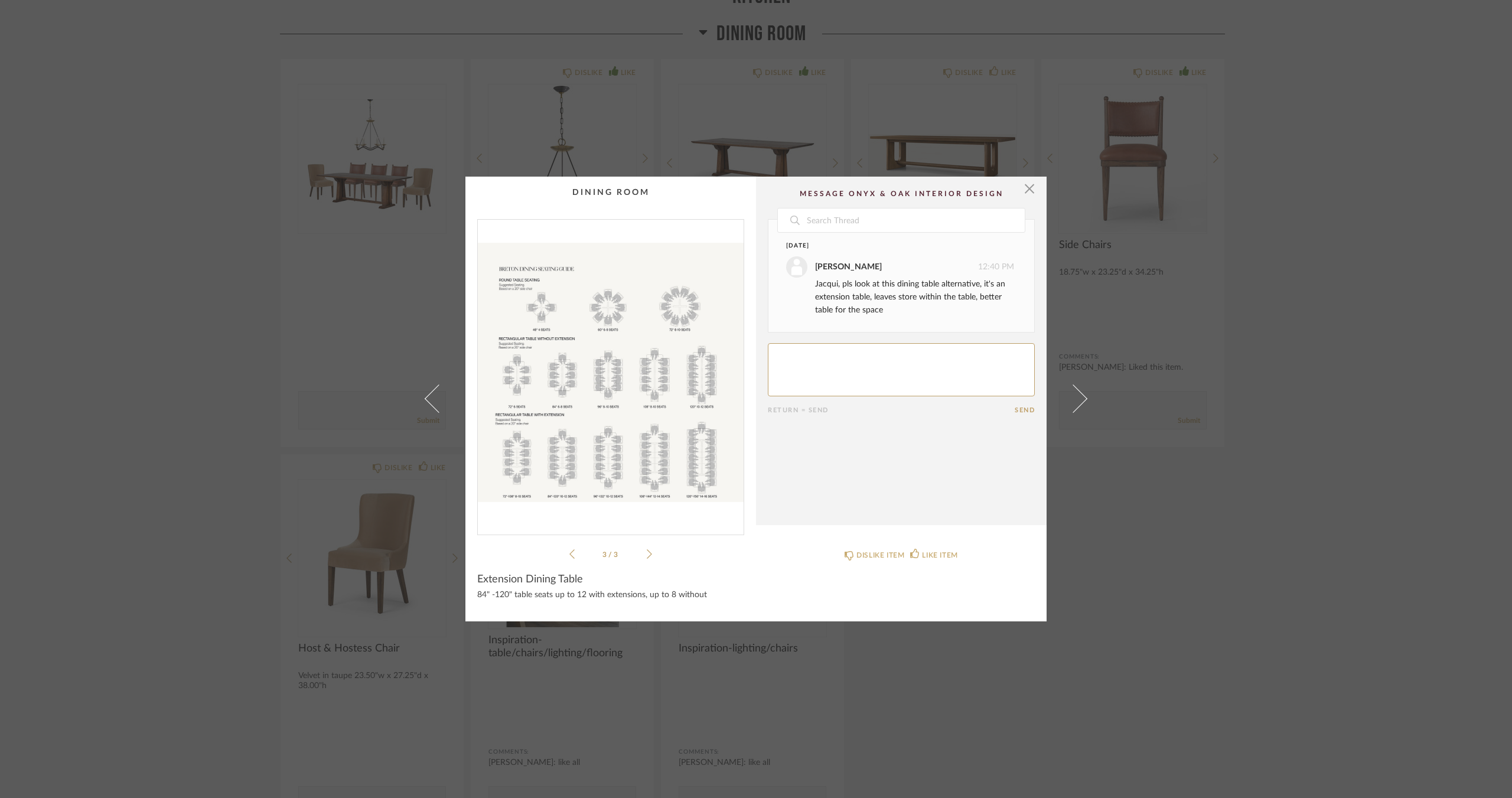
click at [121, 574] on div "× 3 / 3 Date Today Felicia Bushman 12:40 PM Jacqui, pls look at this dining tab…" at bounding box center [756, 399] width 1512 height 798
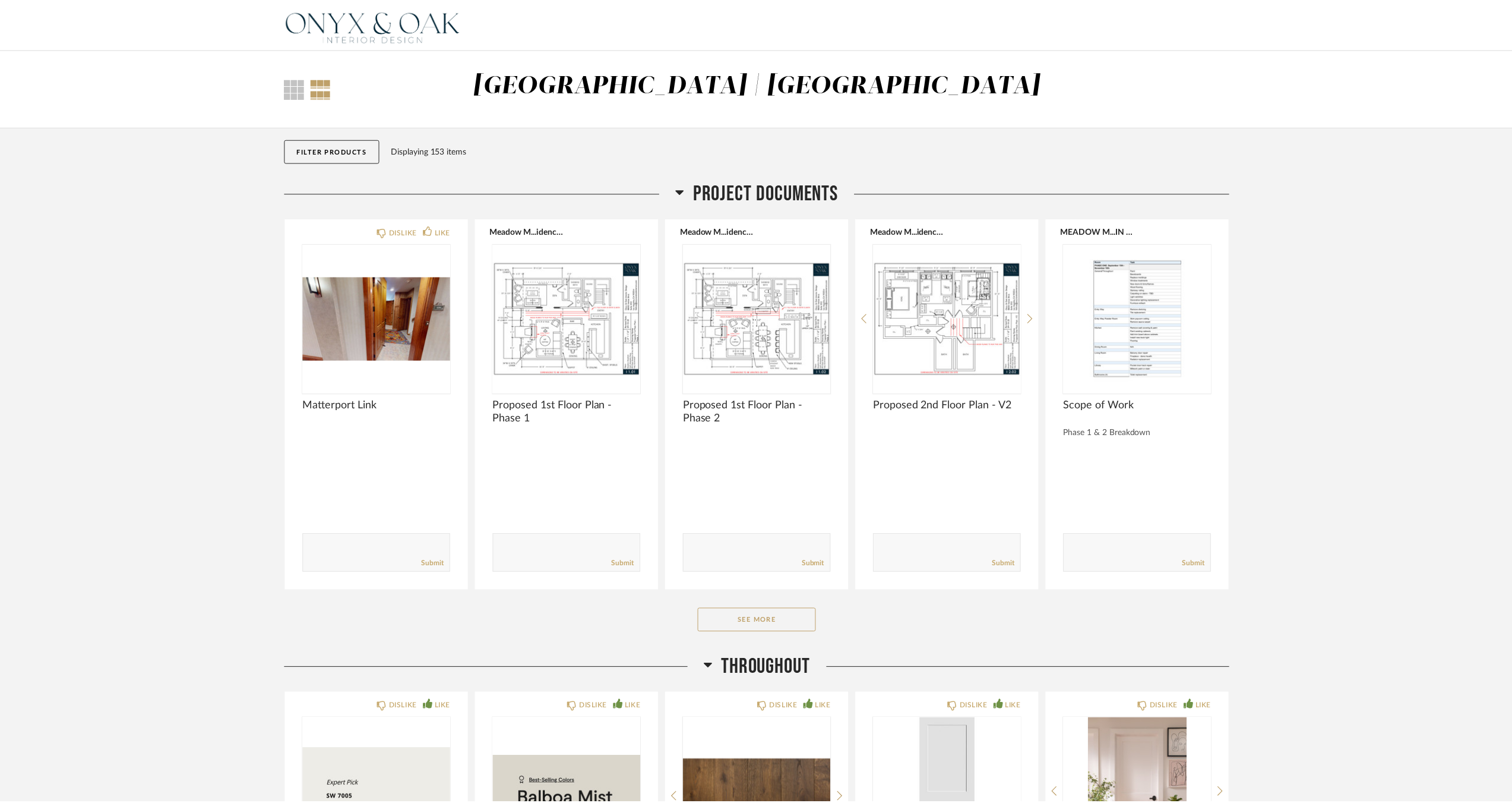
scroll to position [2541, 0]
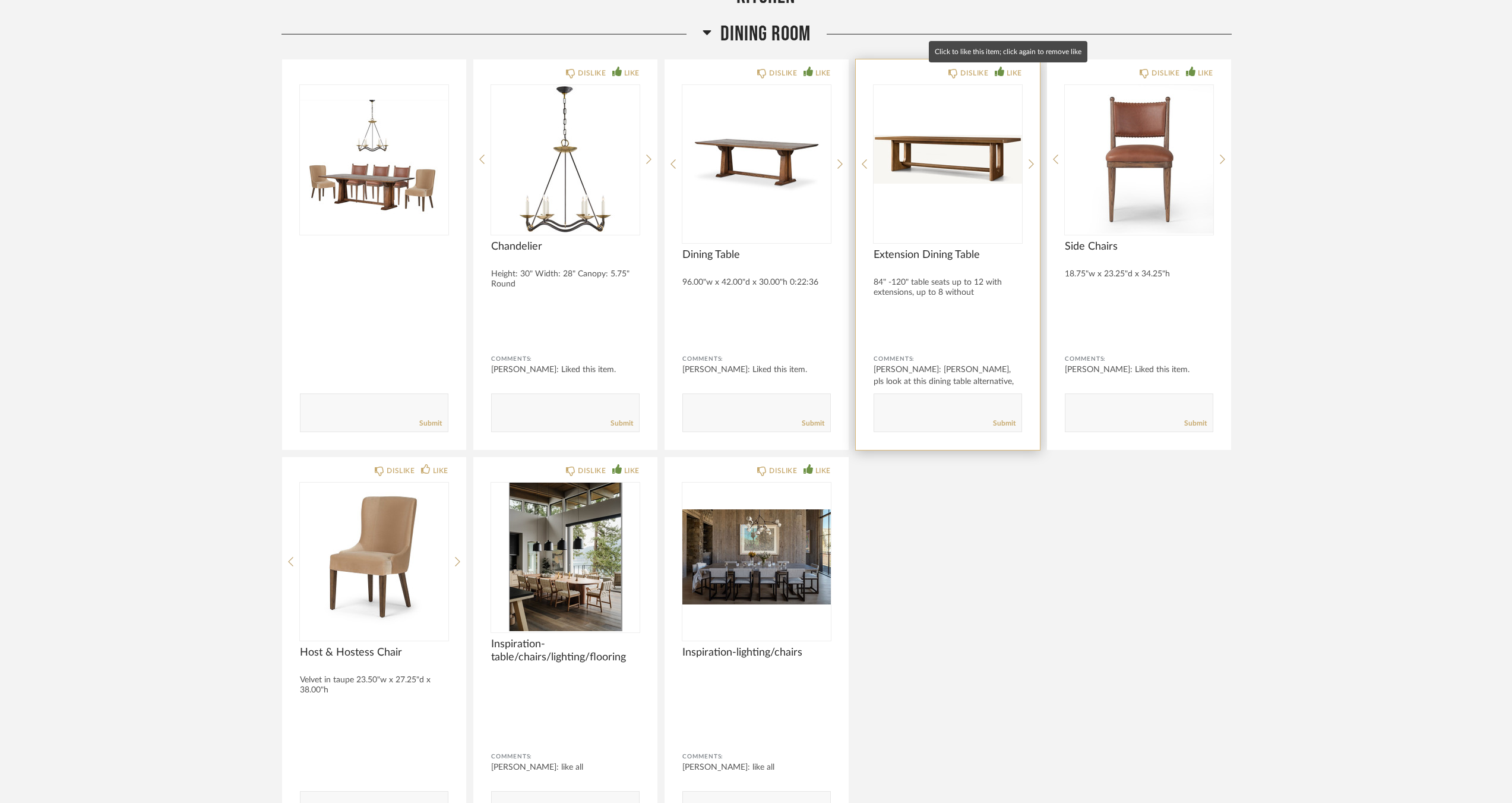
click at [1005, 71] on div "LIKE" at bounding box center [1008, 73] width 27 height 12
click at [917, 405] on textarea at bounding box center [947, 407] width 147 height 16
type textarea "like this"
click at [1001, 419] on link "Submit" at bounding box center [1004, 423] width 23 height 10
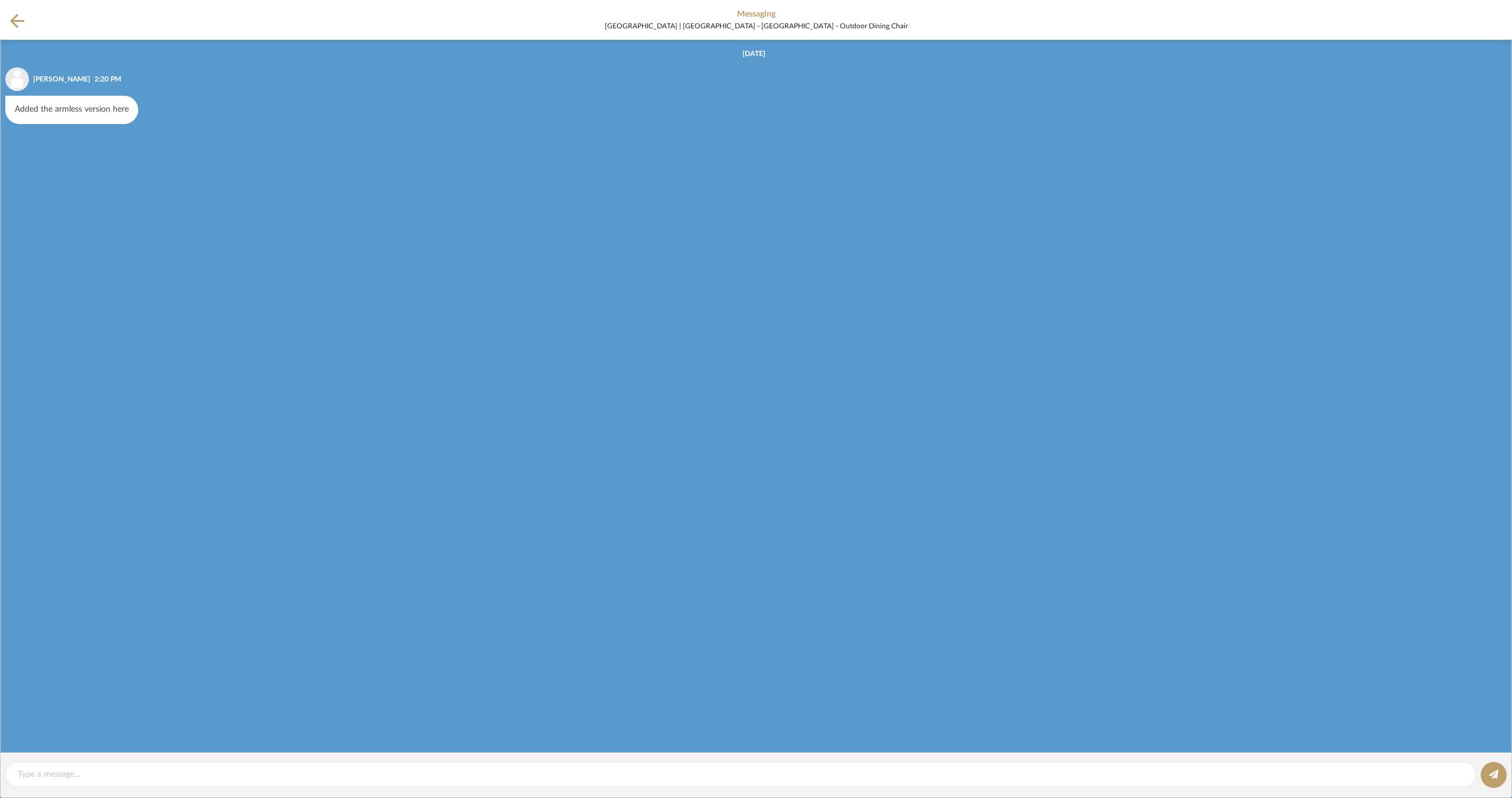
click at [21, 6] on icon at bounding box center [17, 21] width 14 height 15
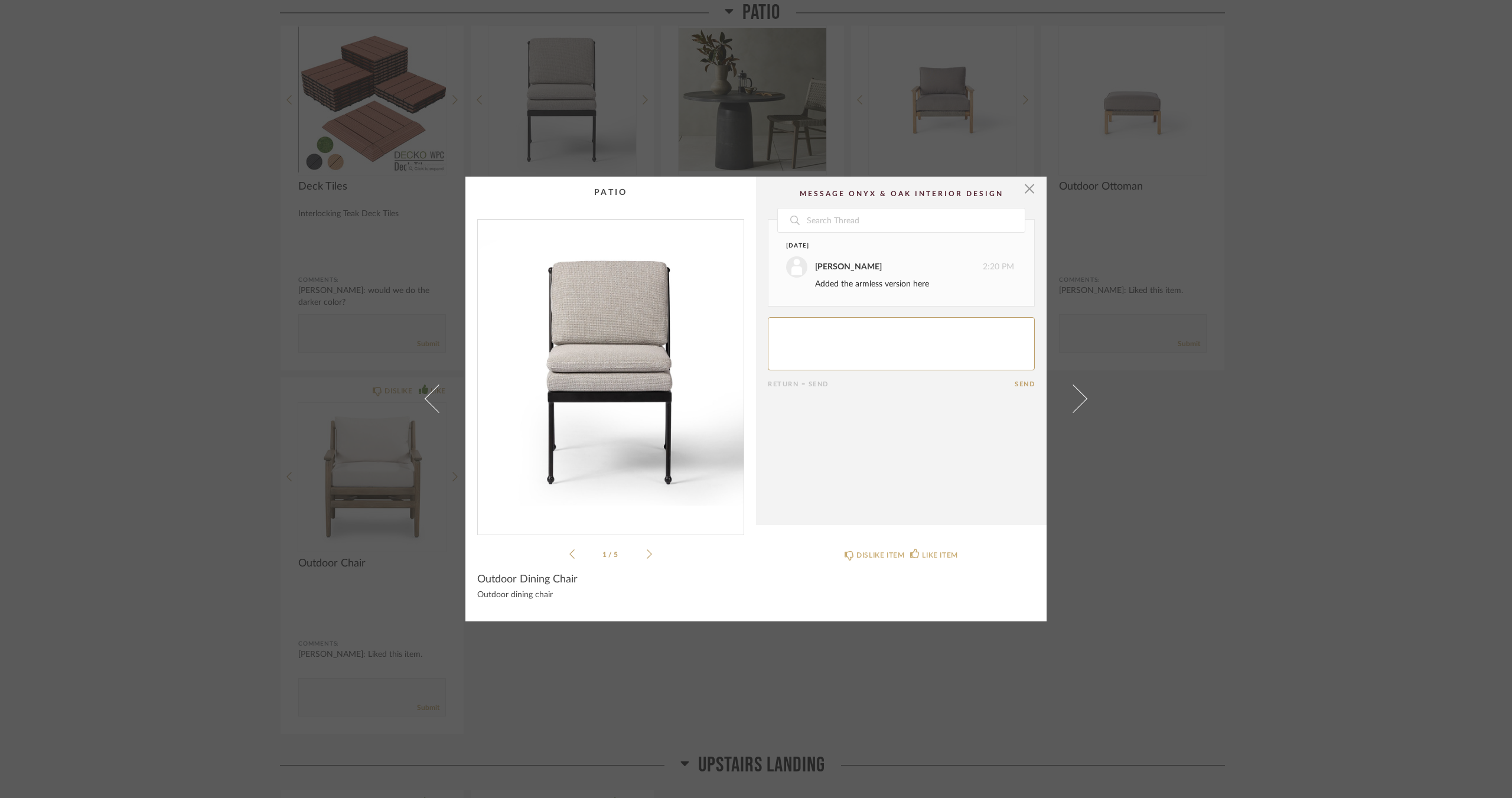
click at [1125, 448] on div "× 1 / 5 Date [DATE] [PERSON_NAME] 2:20 PM Added the armless version here Return…" at bounding box center [756, 399] width 1512 height 798
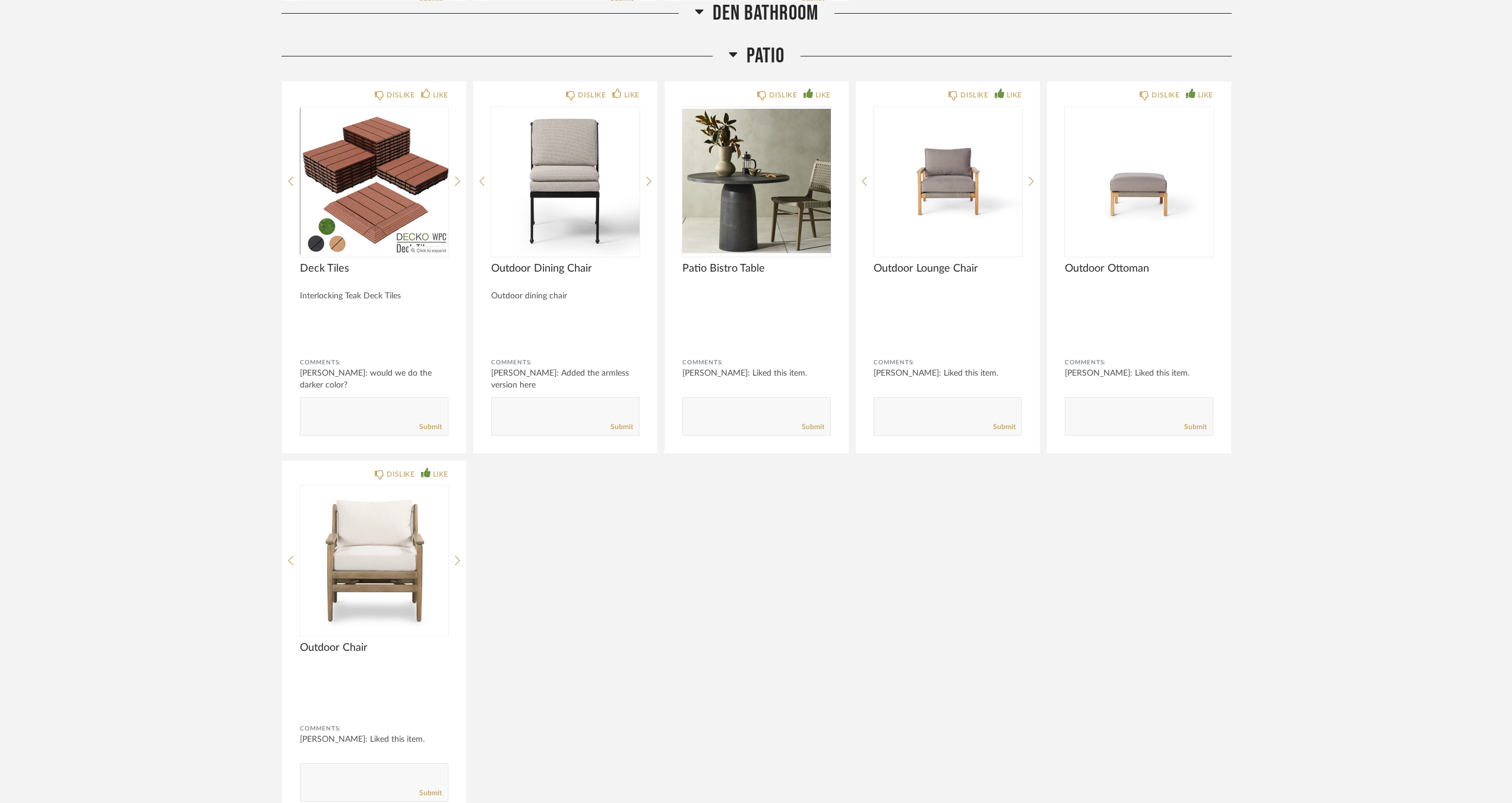
scroll to position [4067, 0]
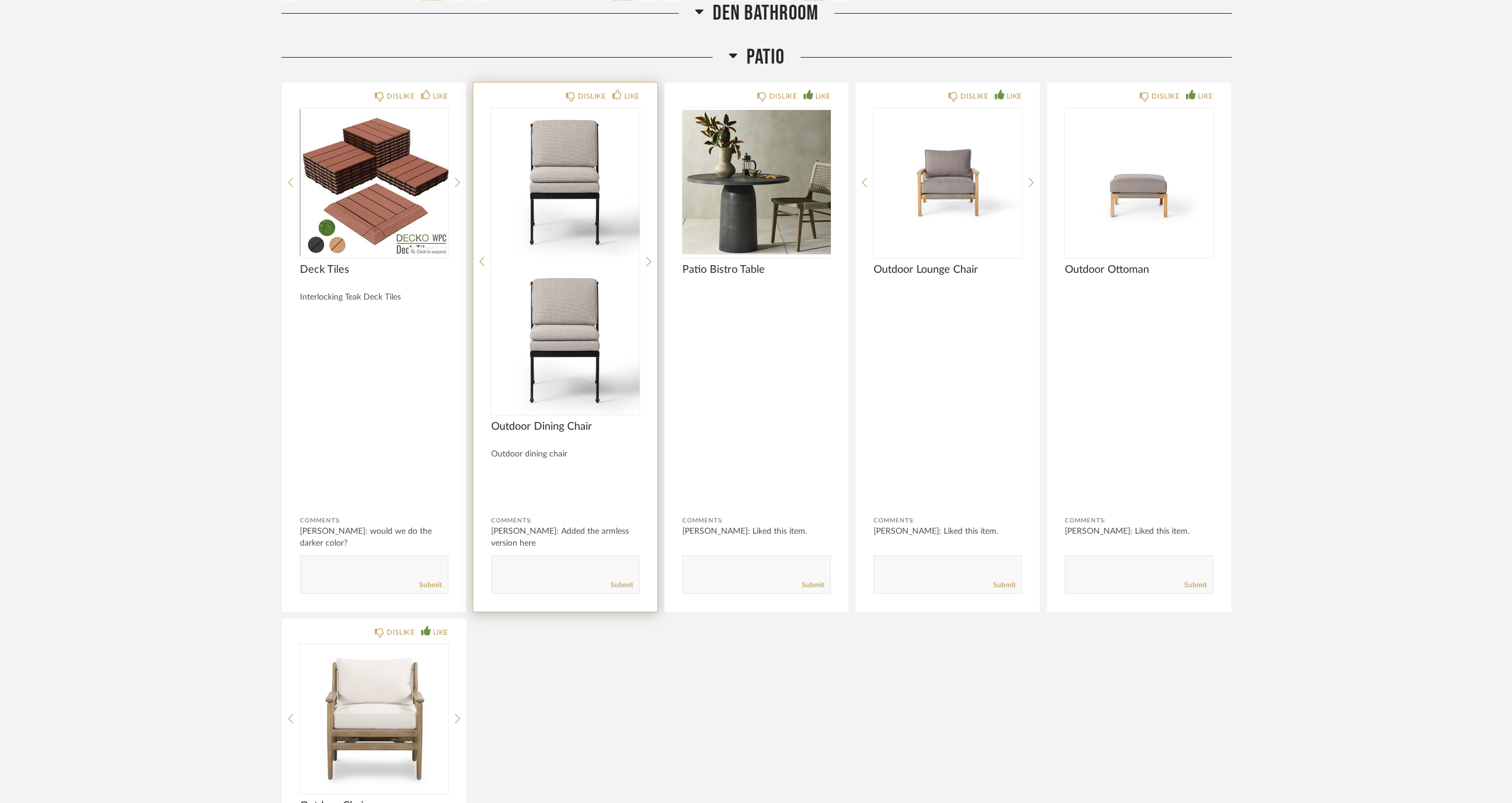
click at [548, 213] on div at bounding box center [565, 261] width 148 height 306
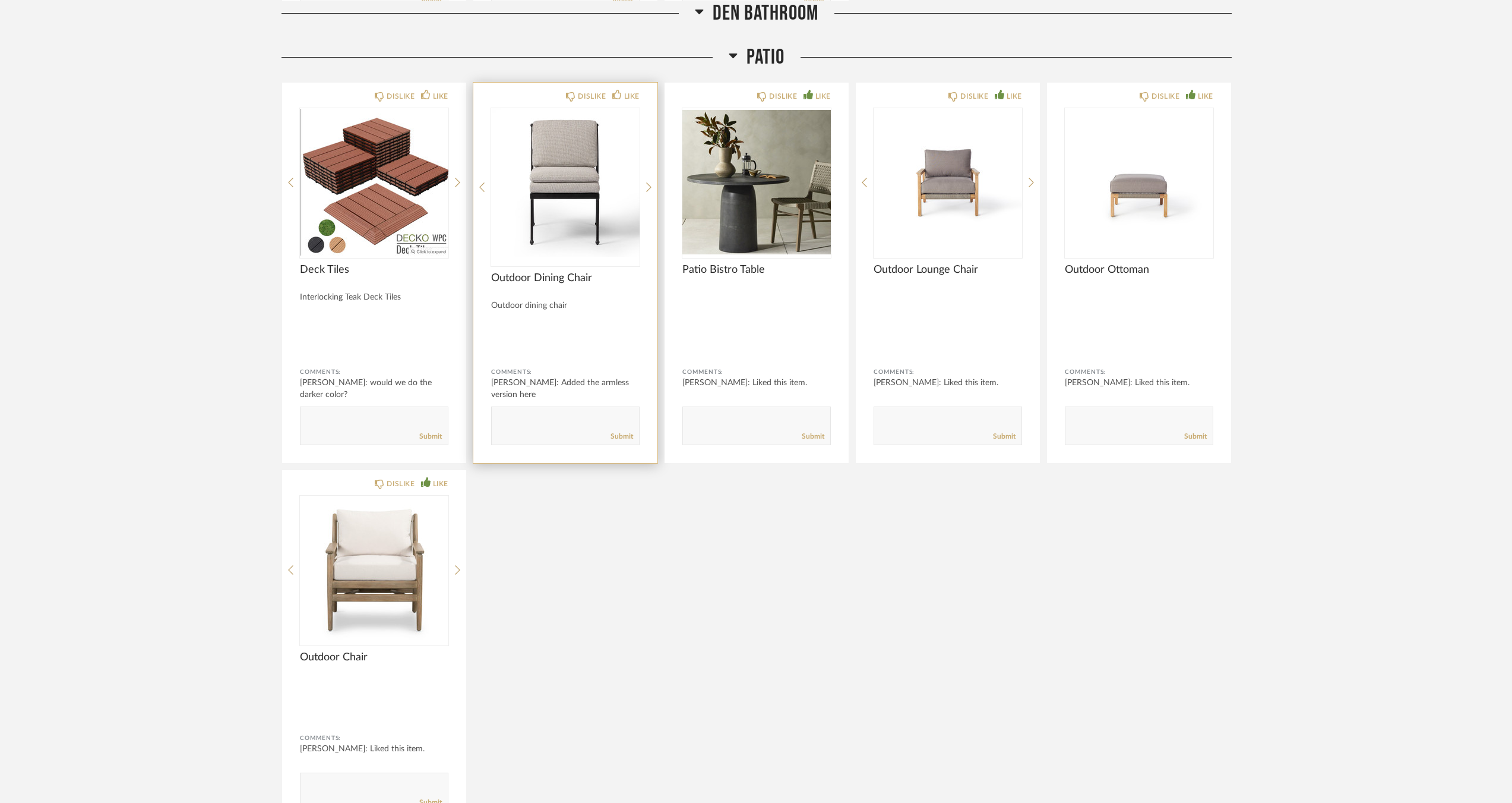
click at [588, 256] on img "0" at bounding box center [565, 182] width 148 height 148
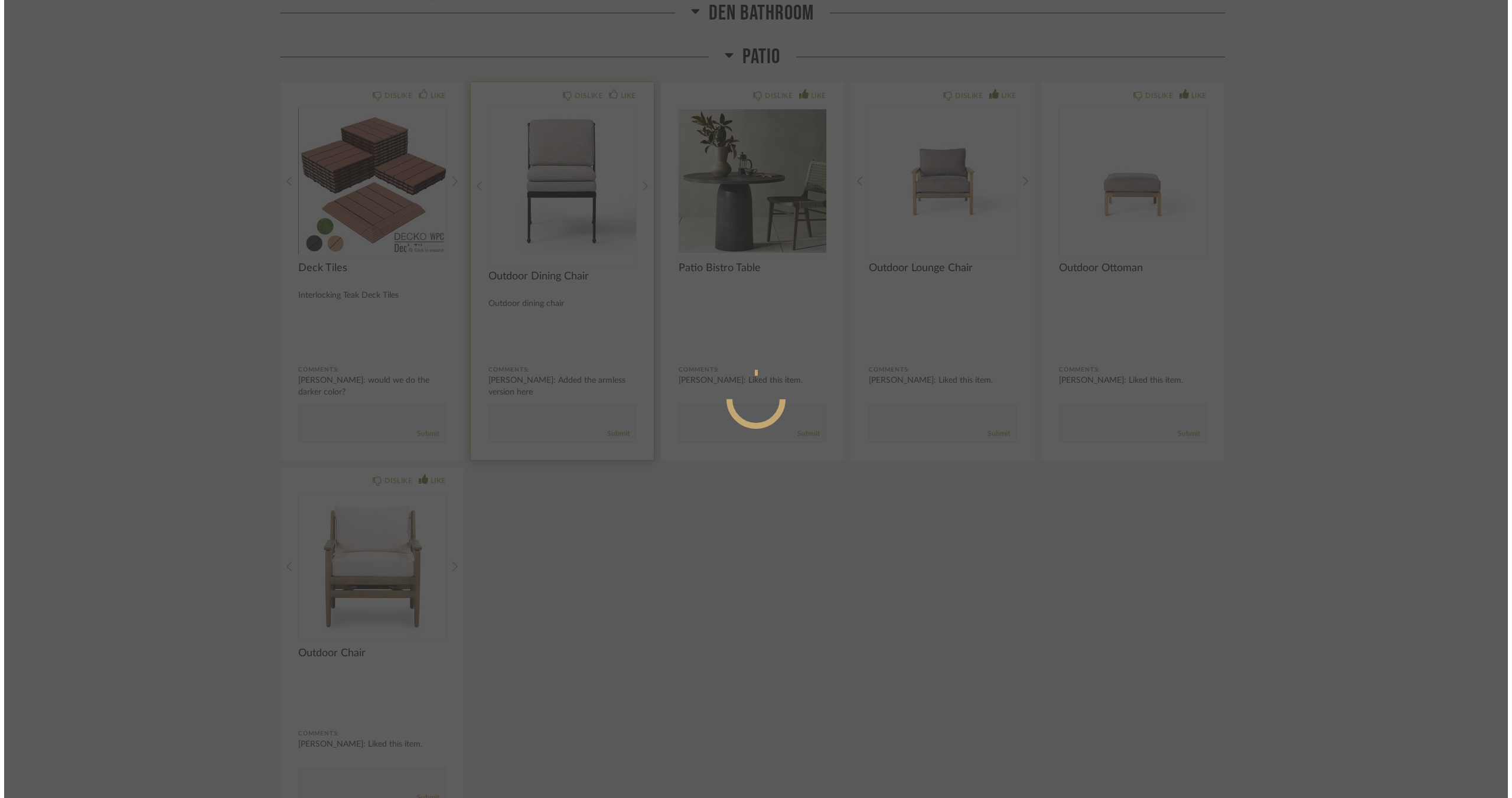
scroll to position [0, 0]
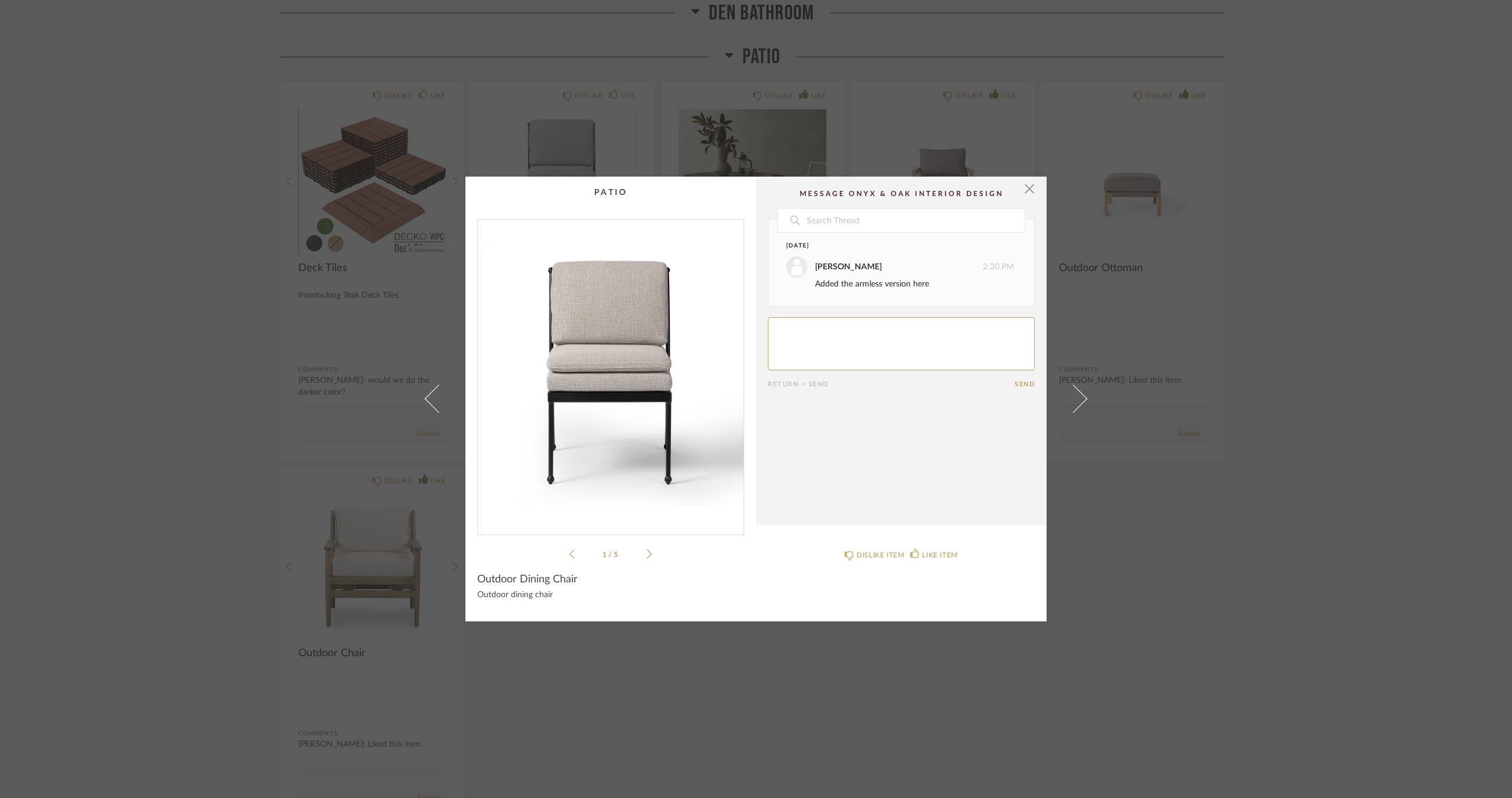
click at [647, 552] on icon at bounding box center [649, 554] width 6 height 11
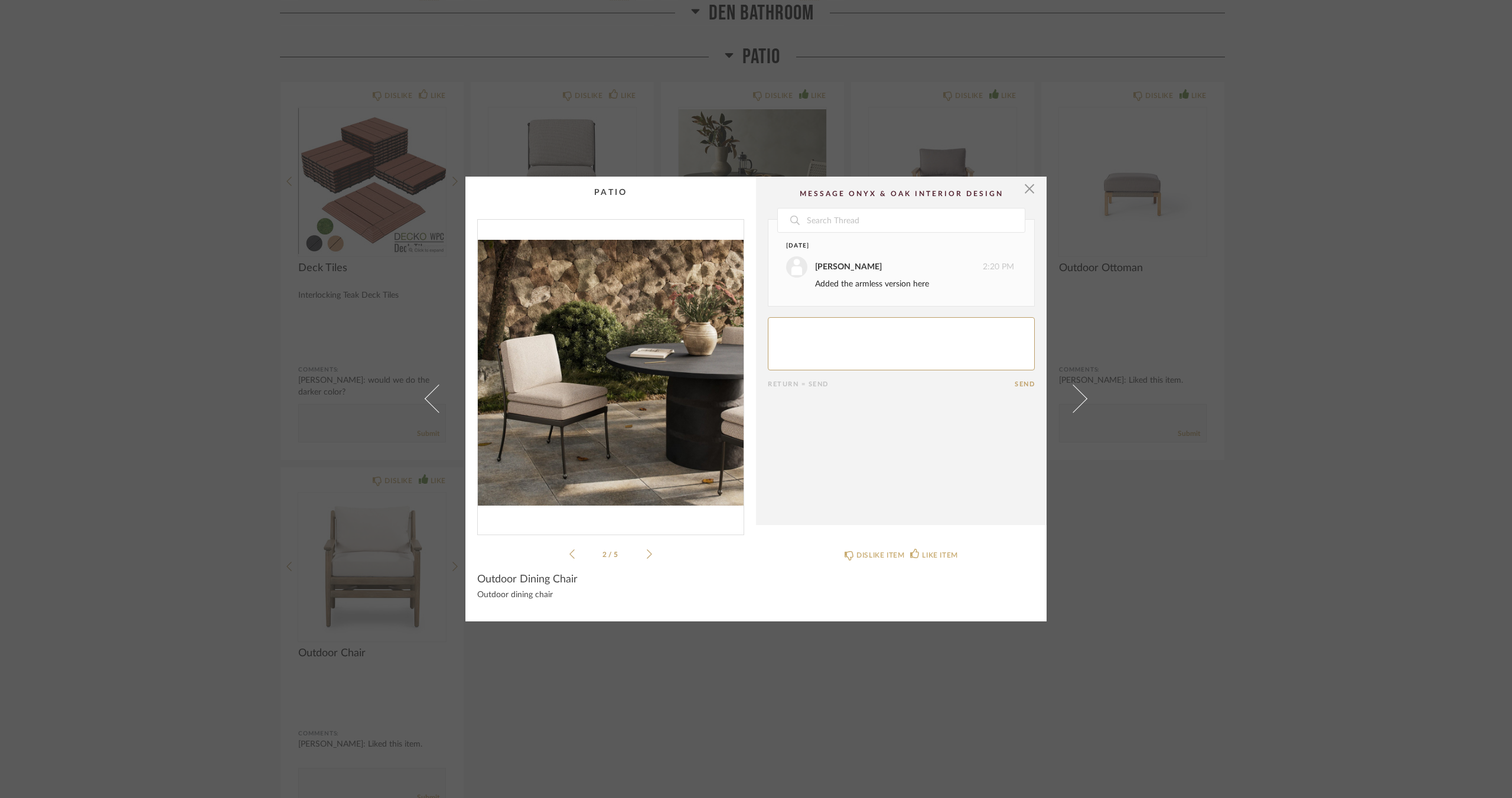
click at [647, 552] on icon at bounding box center [649, 554] width 6 height 11
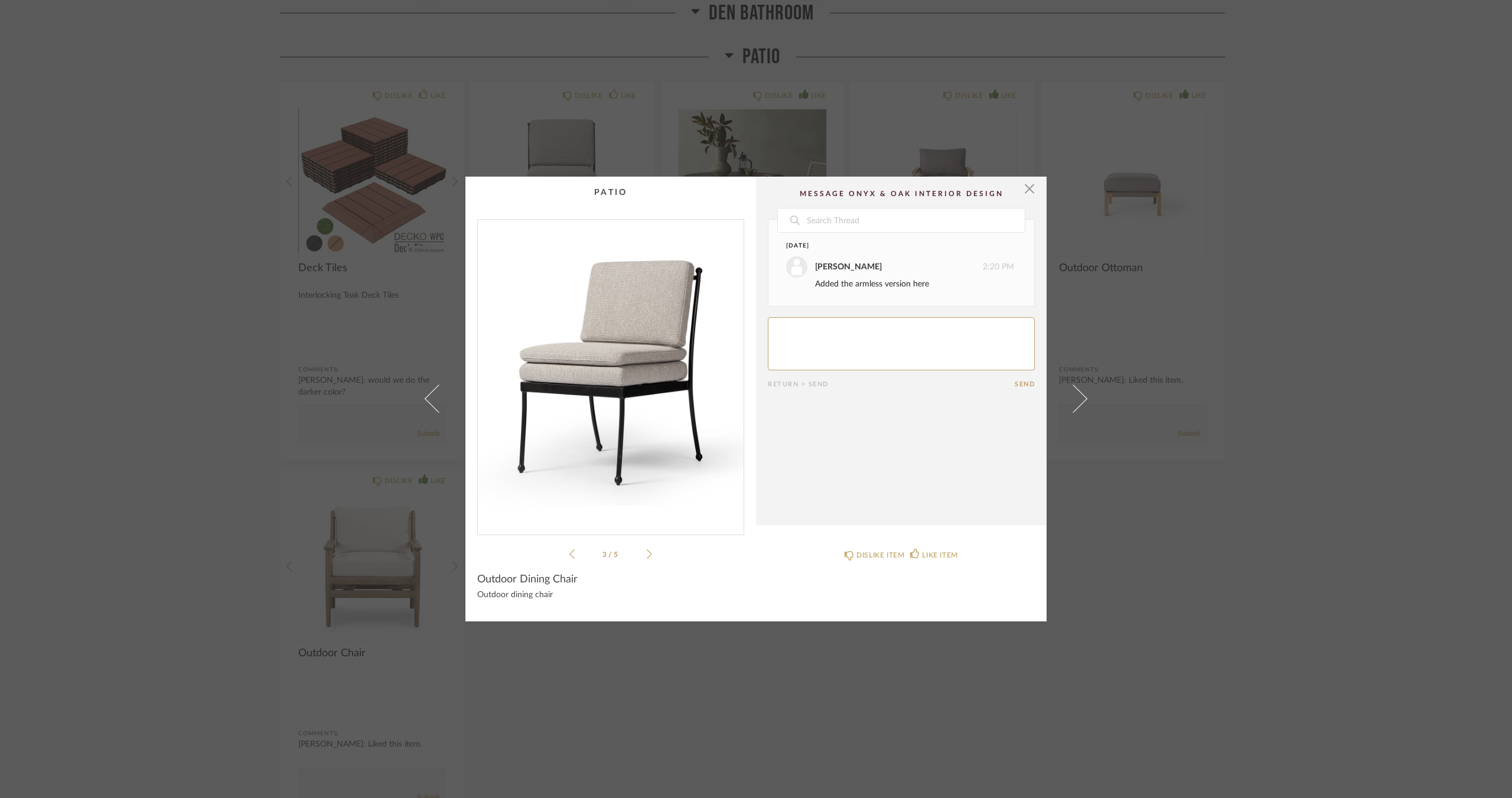
click at [647, 551] on icon at bounding box center [649, 554] width 6 height 11
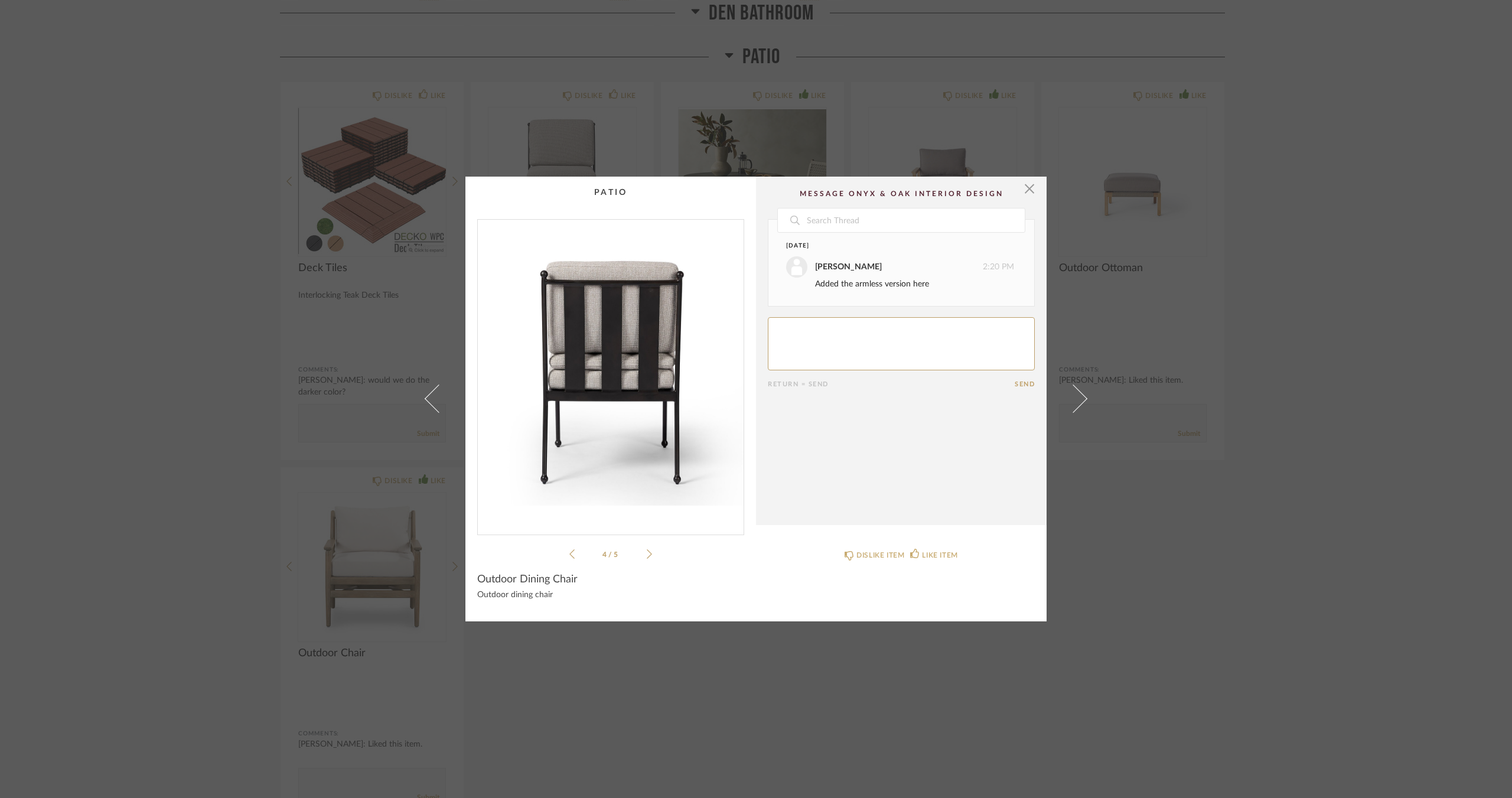
click at [647, 551] on icon at bounding box center [649, 554] width 6 height 11
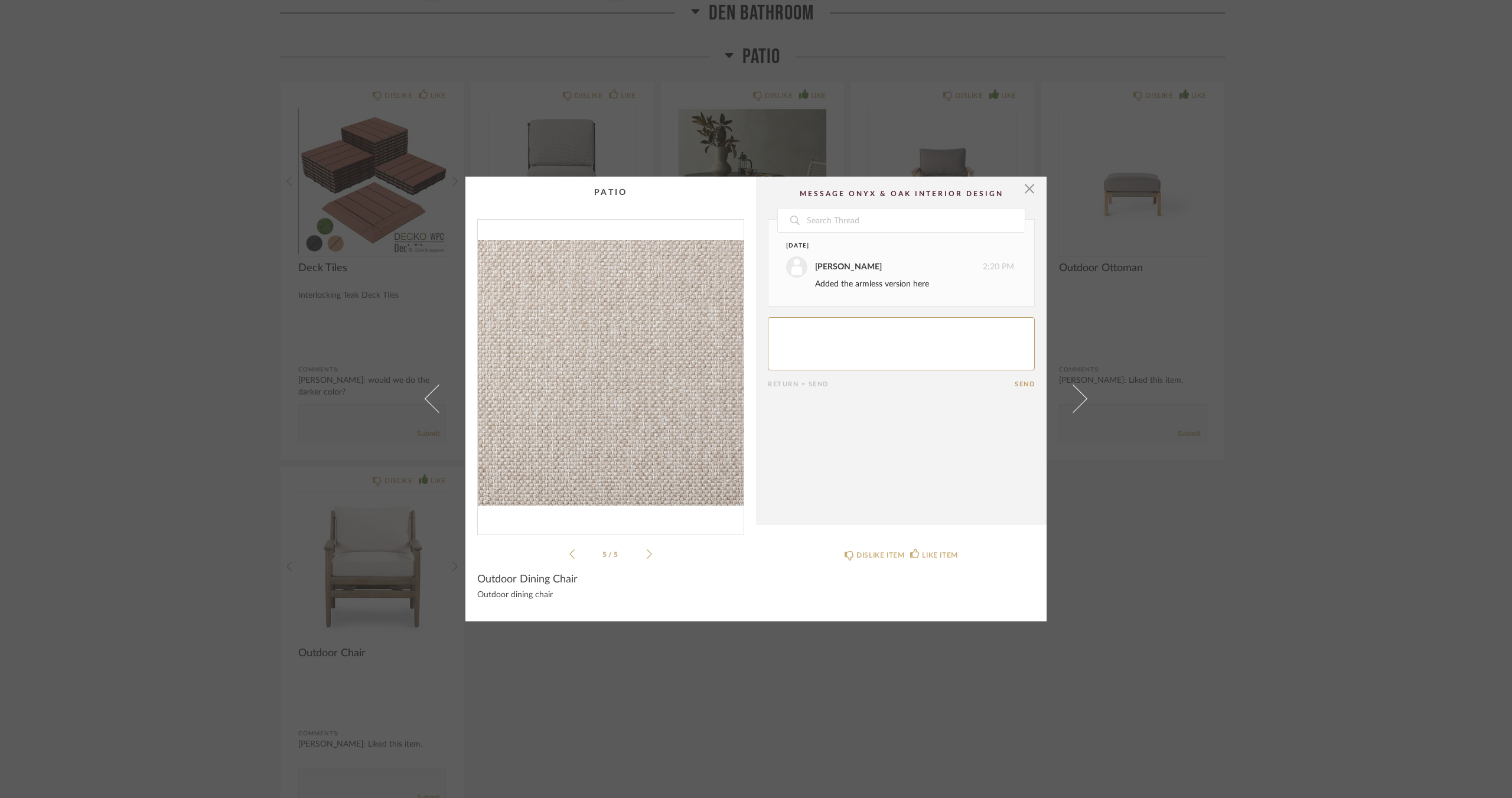
click at [647, 551] on icon at bounding box center [649, 554] width 6 height 11
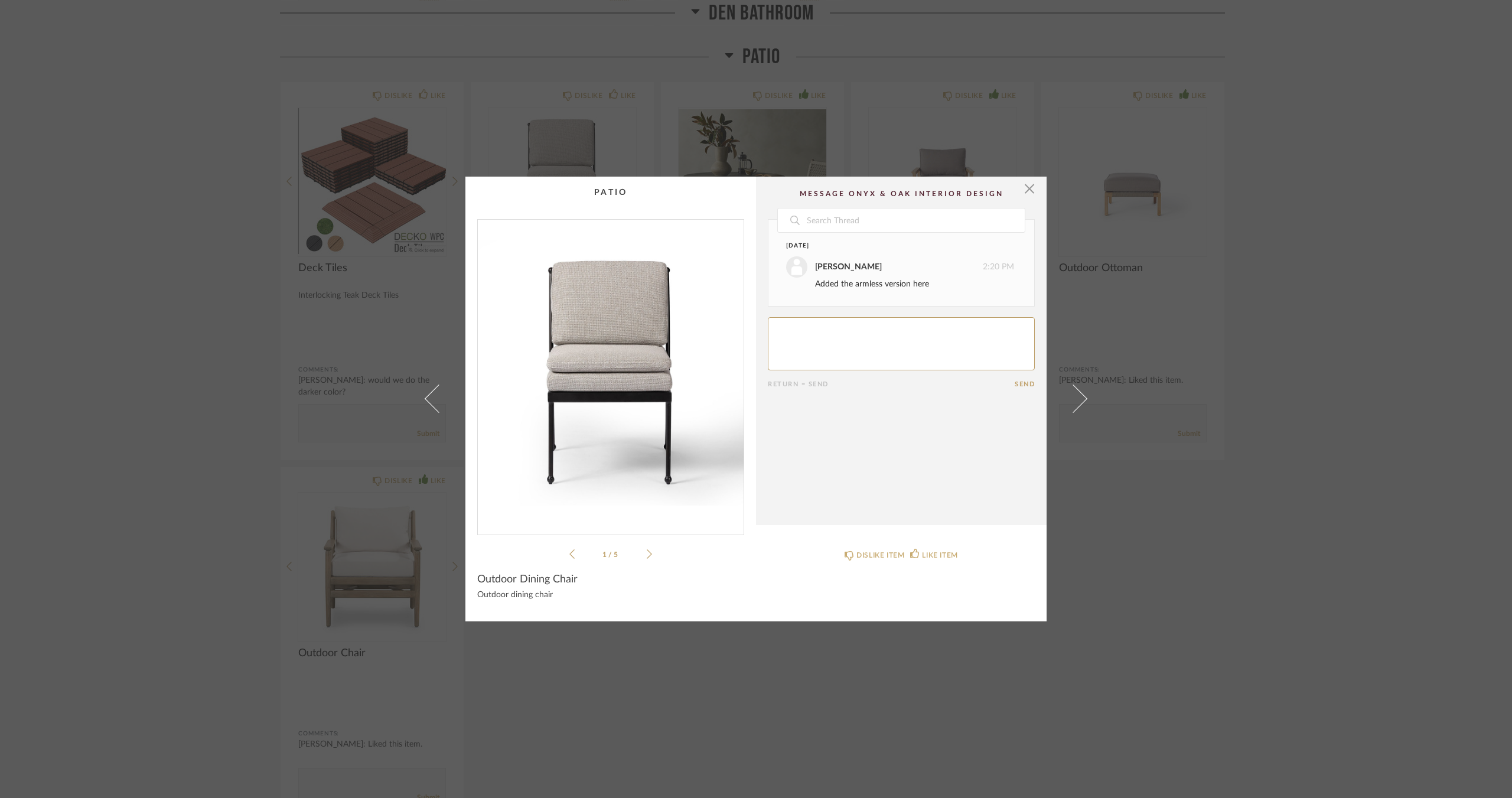
click at [839, 347] on textarea at bounding box center [901, 343] width 267 height 53
type textarea "i like the armless version better. can we decide on this once we determine floo…"
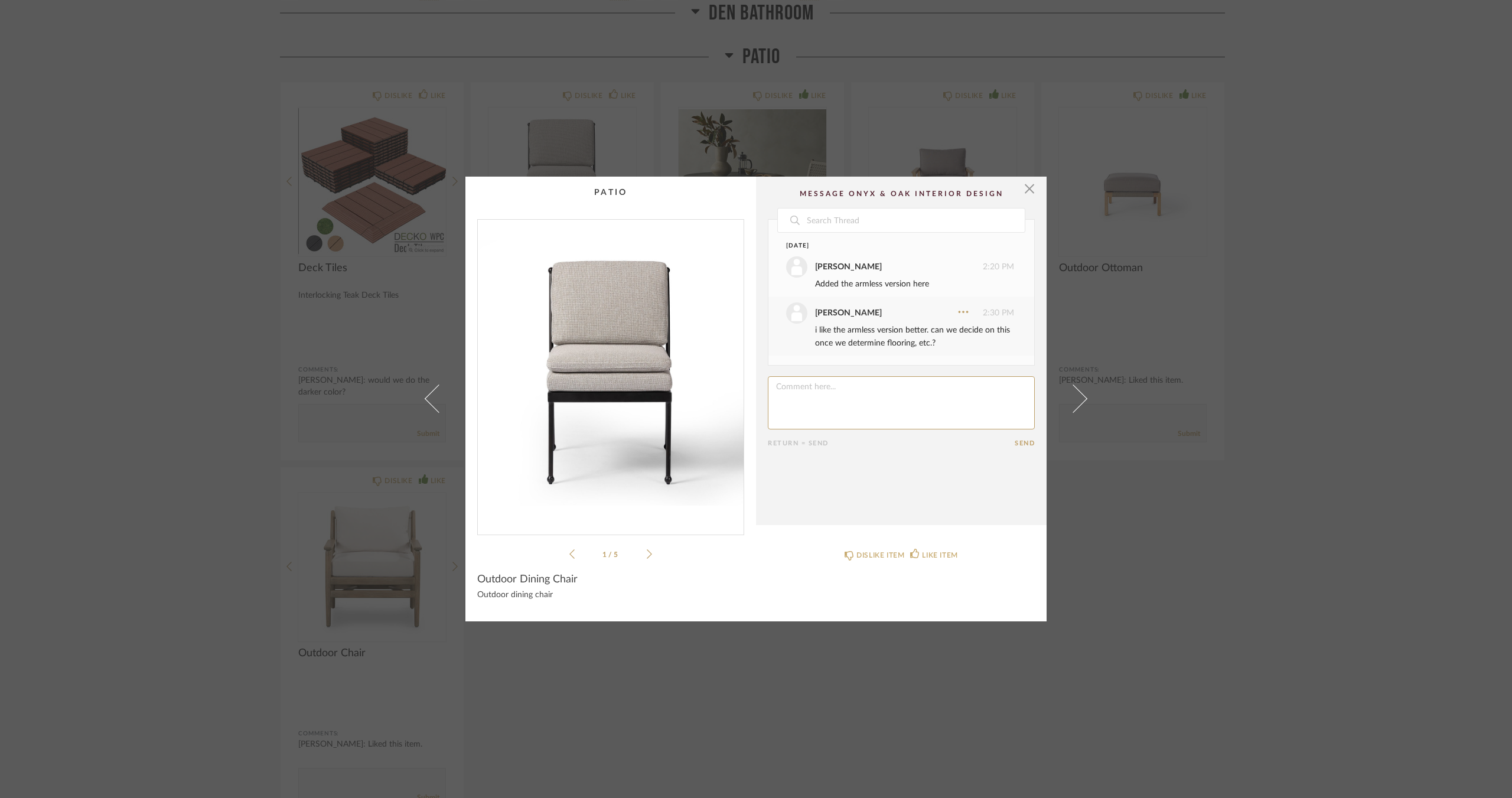
click at [1228, 555] on div "× 1 / 5 Date [DATE] [PERSON_NAME] 2:20 PM Added the armless version here [PERSO…" at bounding box center [756, 399] width 1512 height 798
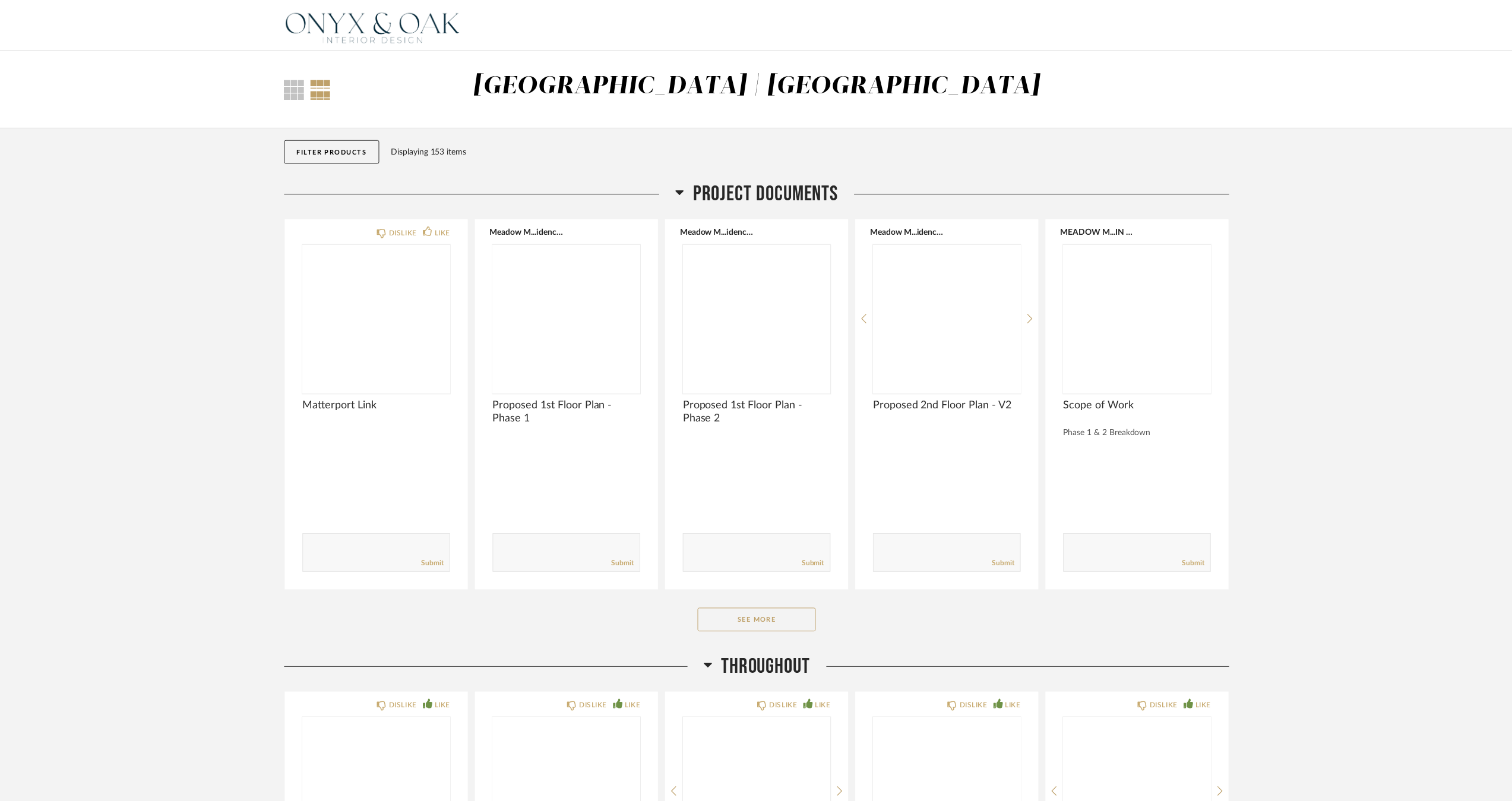
scroll to position [4067, 0]
